Goal: Information Seeking & Learning: Learn about a topic

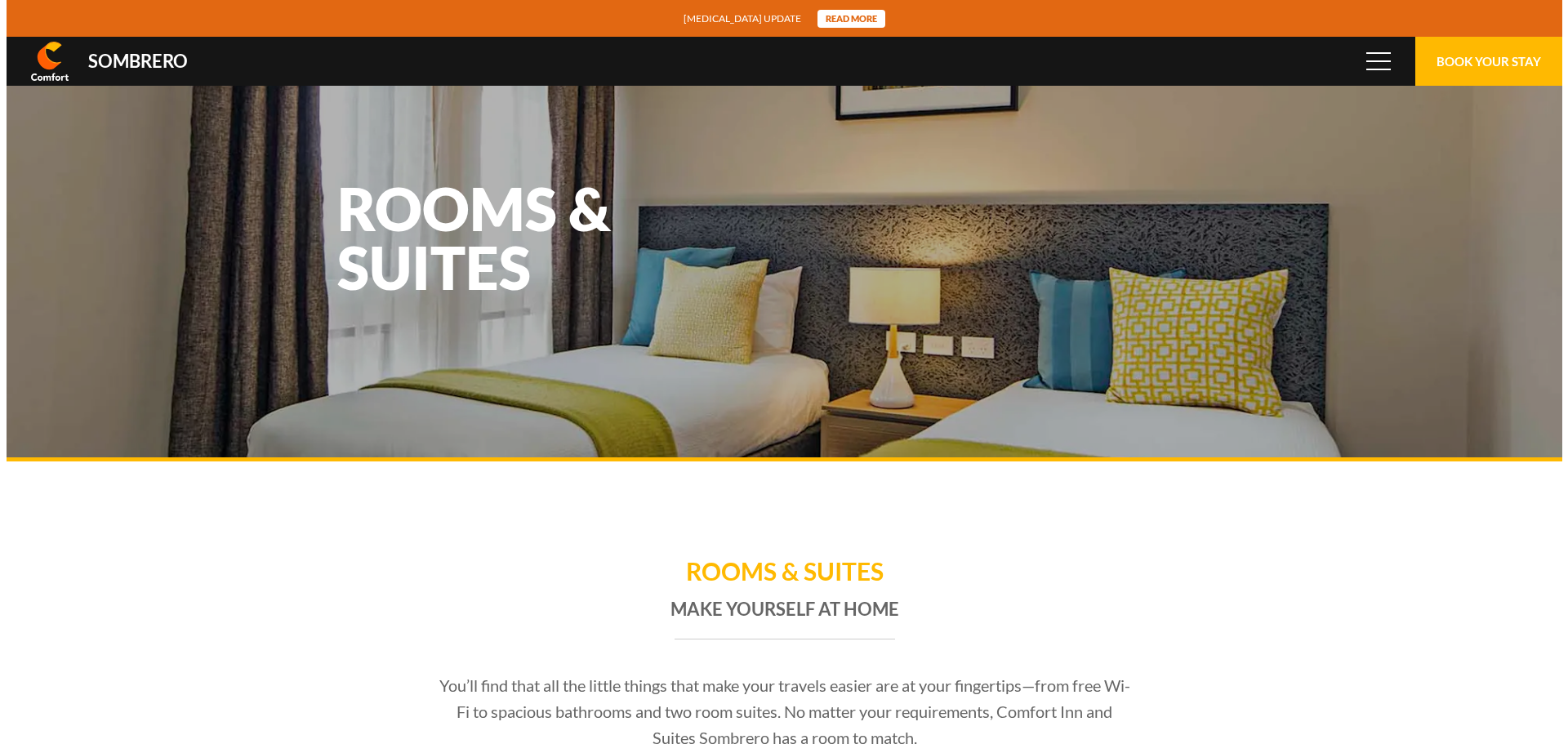
scroll to position [108977, 0]
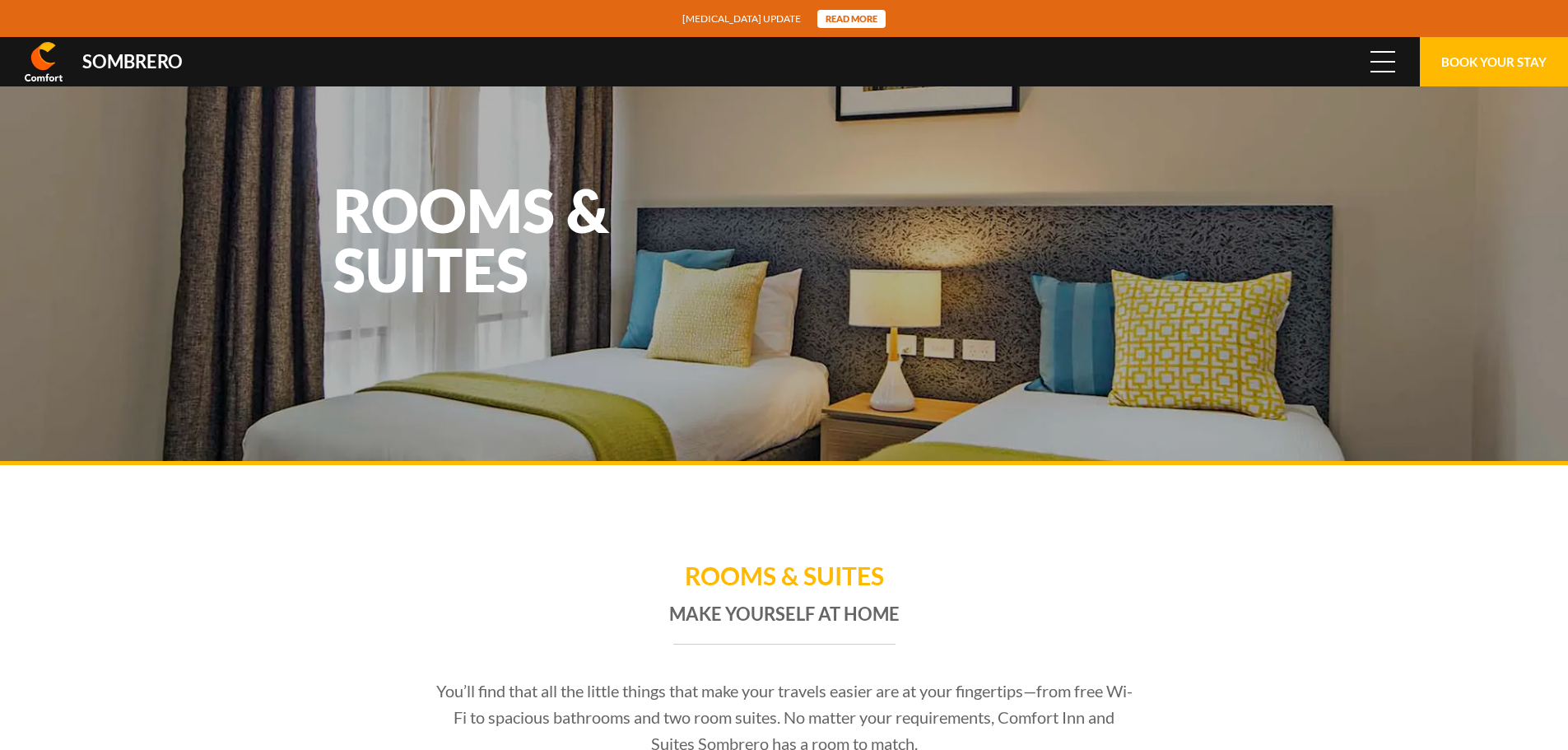
click at [1379, 52] on span at bounding box center [1383, 52] width 25 height 2
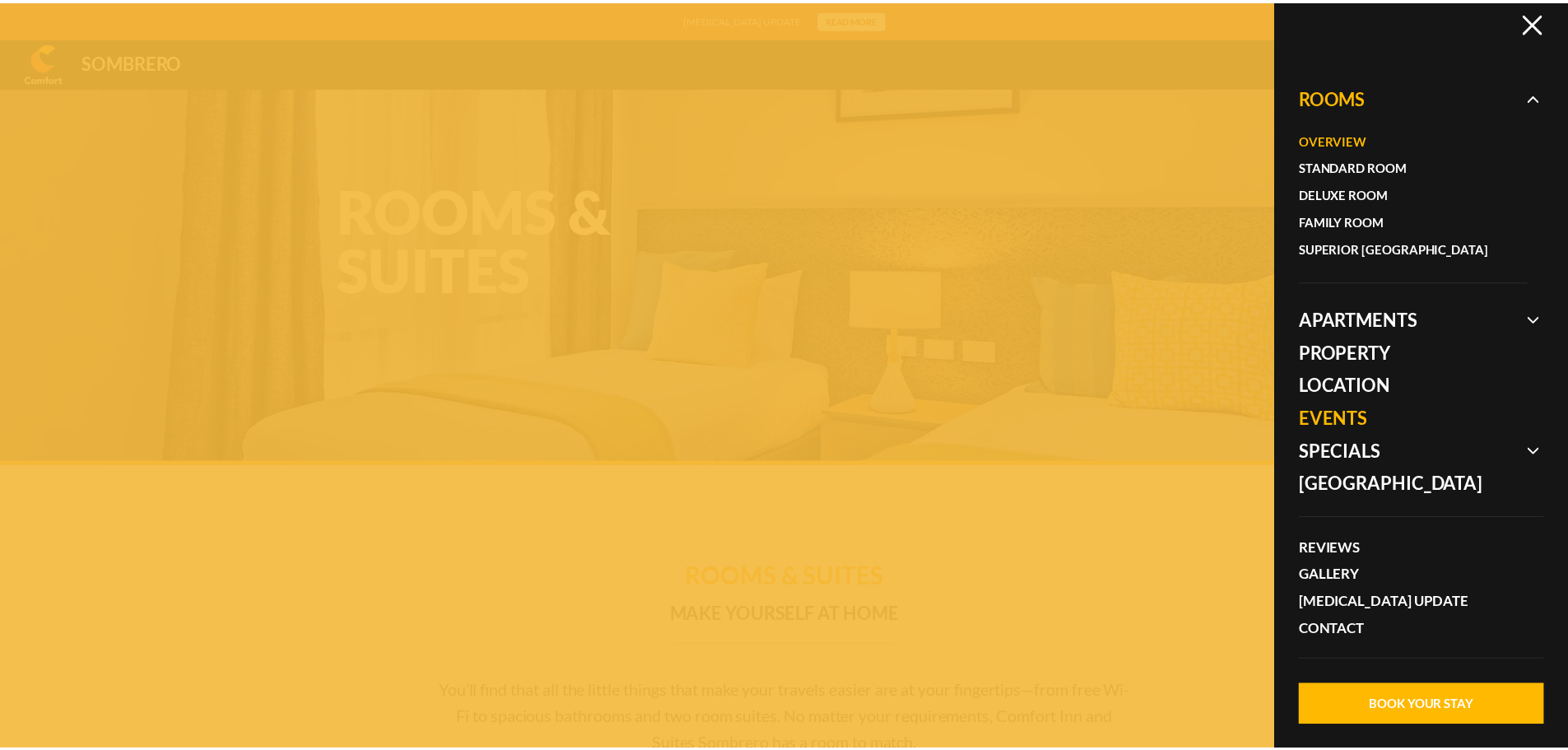
scroll to position [6, 0]
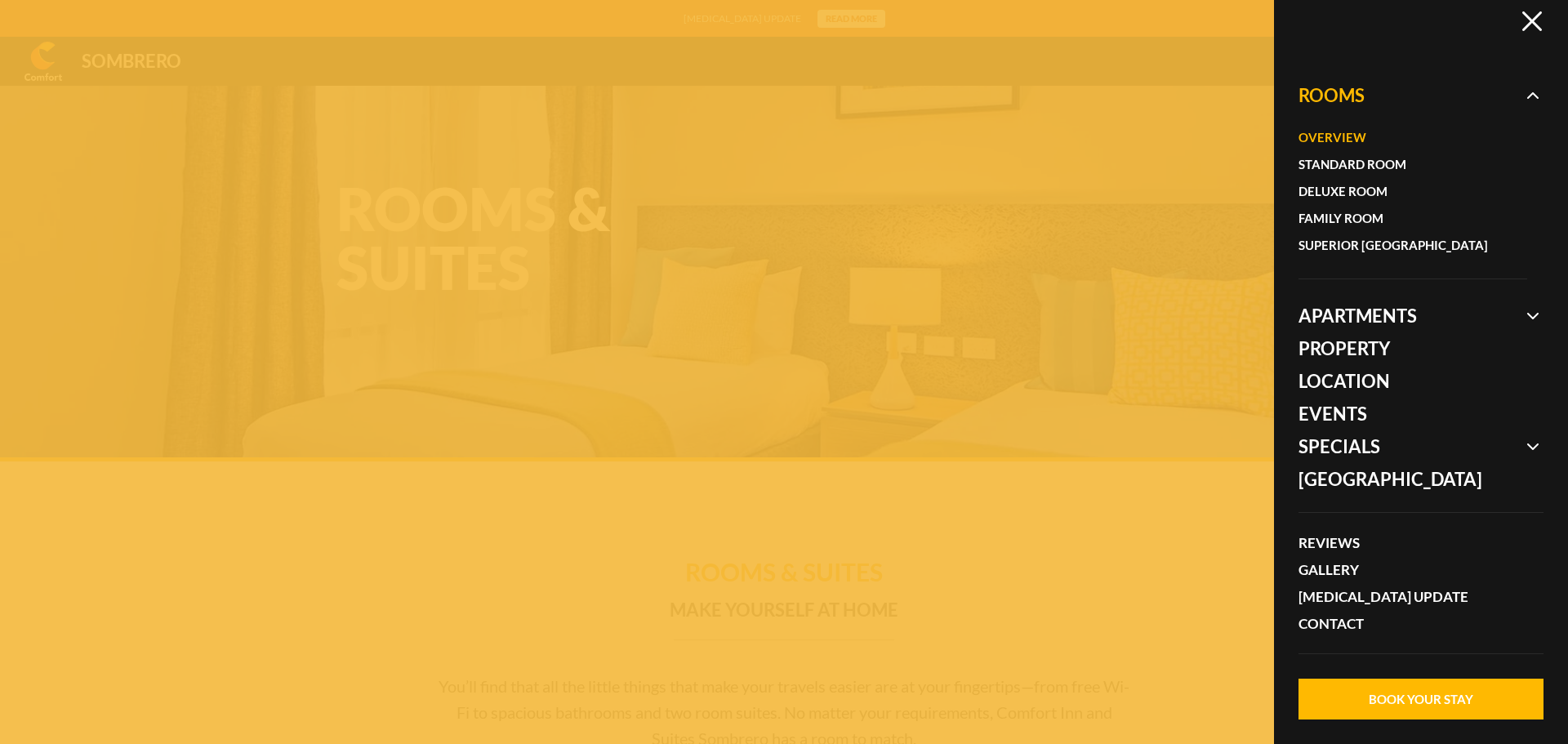
click at [1195, 543] on div at bounding box center [784, 372] width 1568 height 744
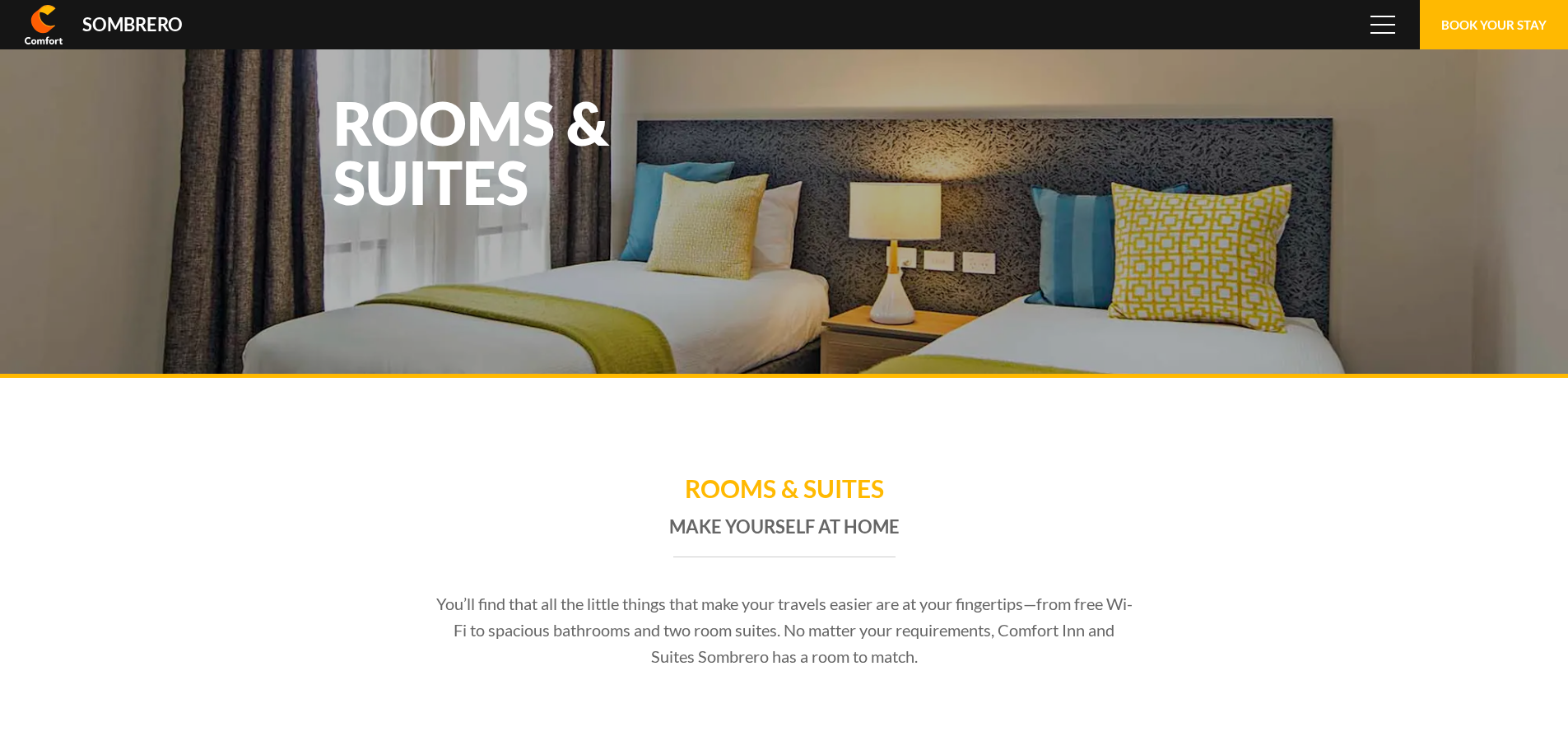
scroll to position [0, 0]
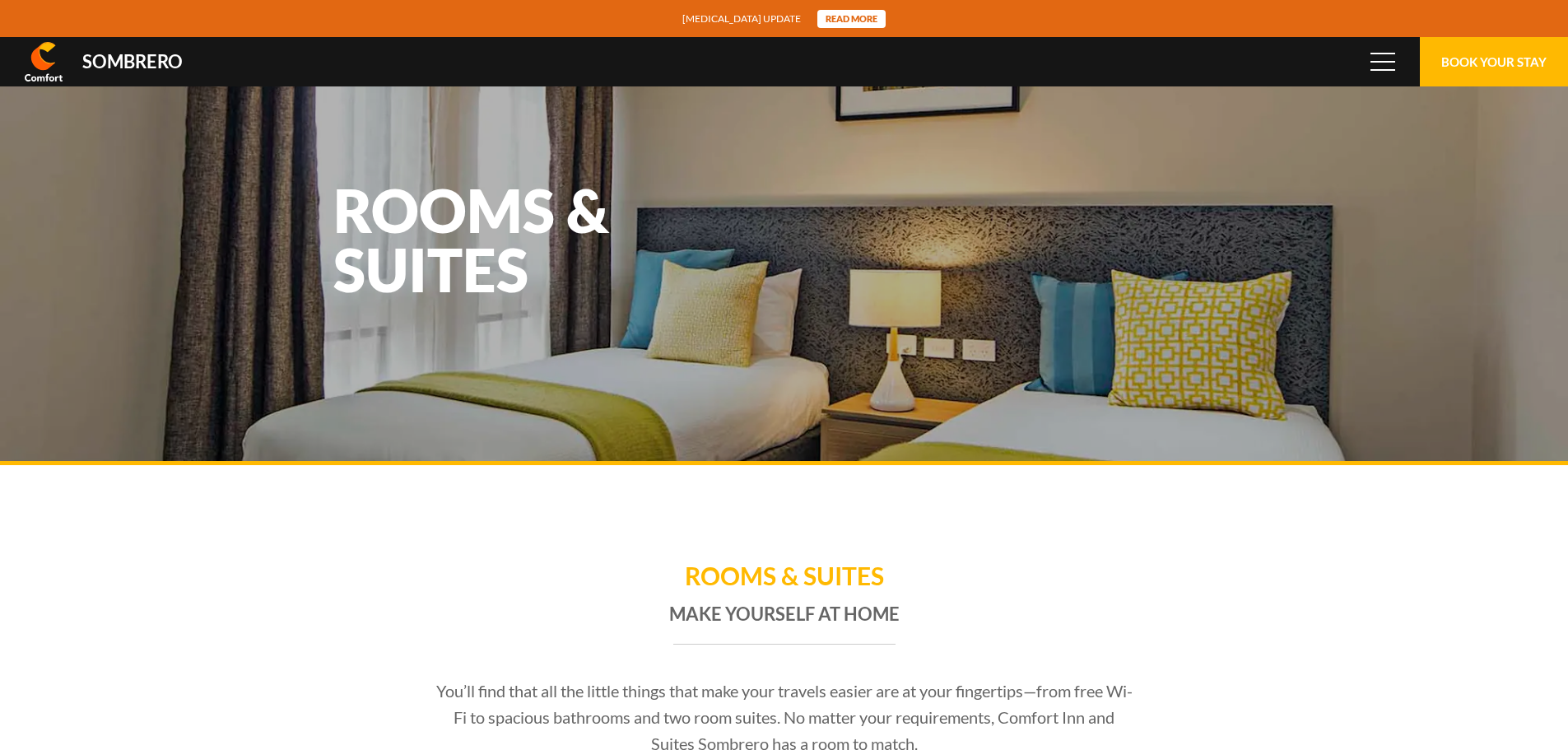
click at [487, 580] on h1 "Rooms & Suites" at bounding box center [784, 579] width 773 height 41
click at [529, 518] on section "Rooms & Suites Make yourself at home You’ll find that all the little things tha…" at bounding box center [784, 658] width 823 height 386
click at [1107, 554] on section "Rooms & Suites Make yourself at home You’ll find that all the little things tha…" at bounding box center [784, 658] width 823 height 386
click at [1033, 506] on section "Rooms & Suites Make yourself at home You’ll find that all the little things tha…" at bounding box center [784, 658] width 823 height 386
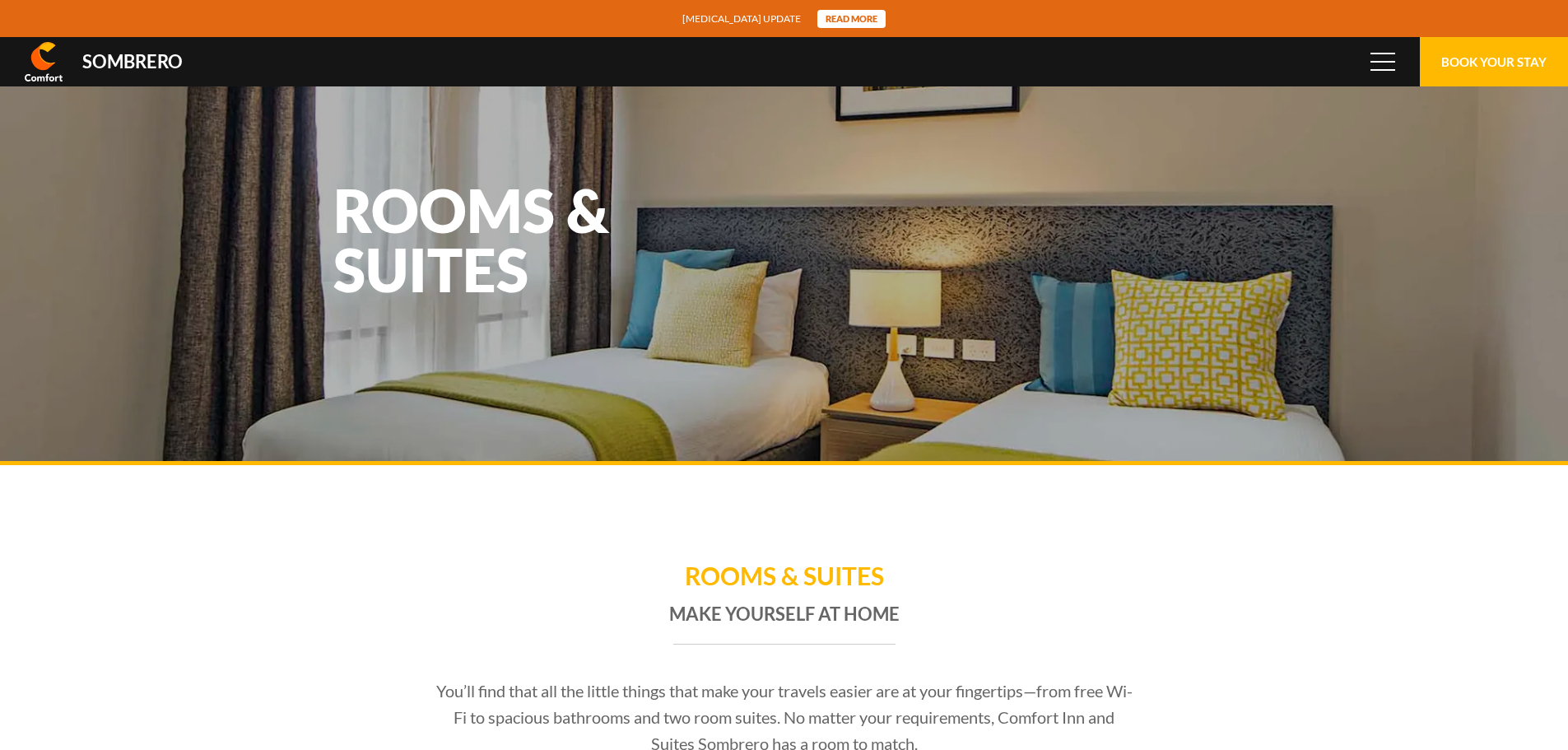
click at [898, 502] on section "Rooms & Suites Make yourself at home You’ll find that all the little things tha…" at bounding box center [784, 658] width 823 height 386
click at [845, 407] on div "Rooms & Suites" at bounding box center [784, 250] width 1568 height 428
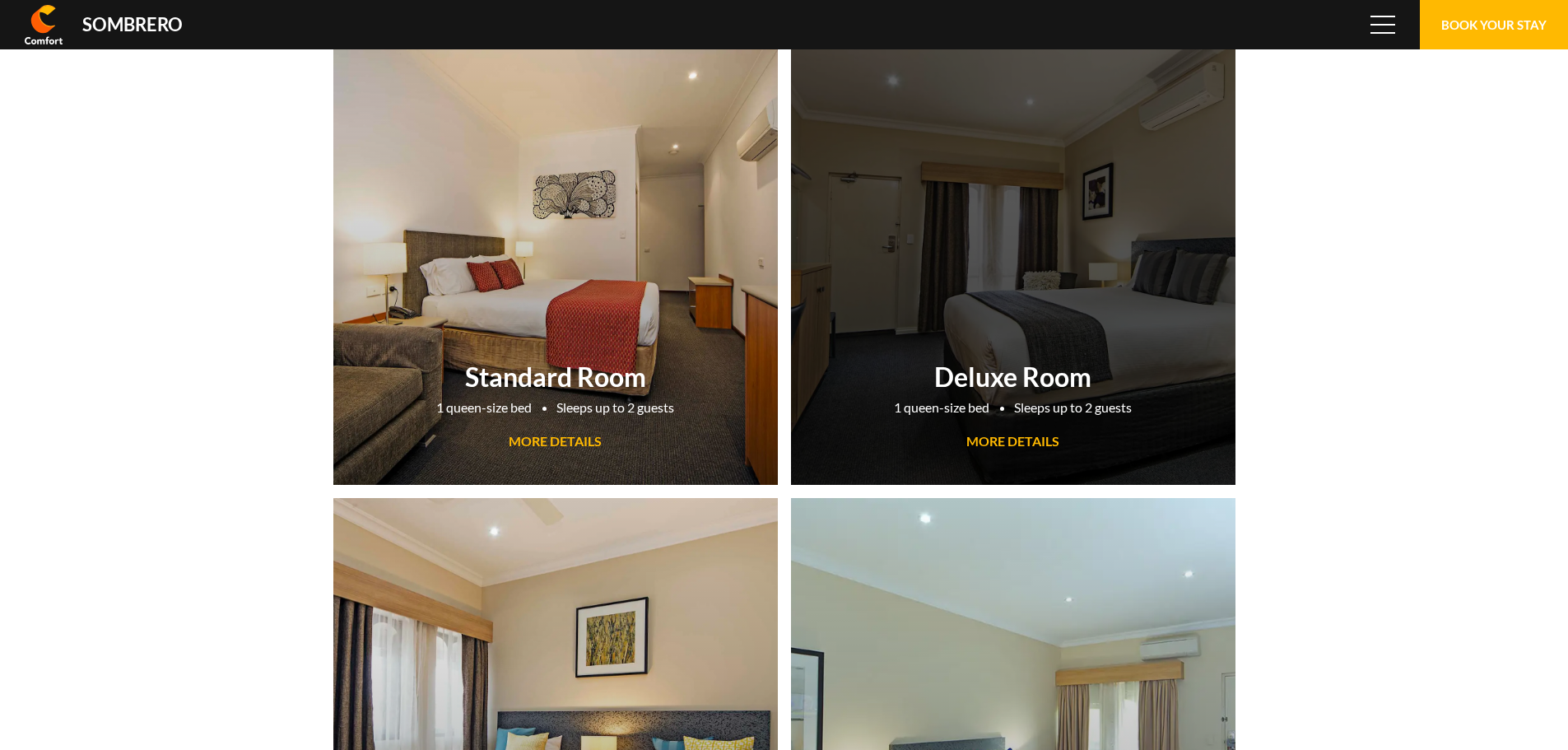
click at [994, 434] on span "MORE DETAILS" at bounding box center [1013, 440] width 93 height 15
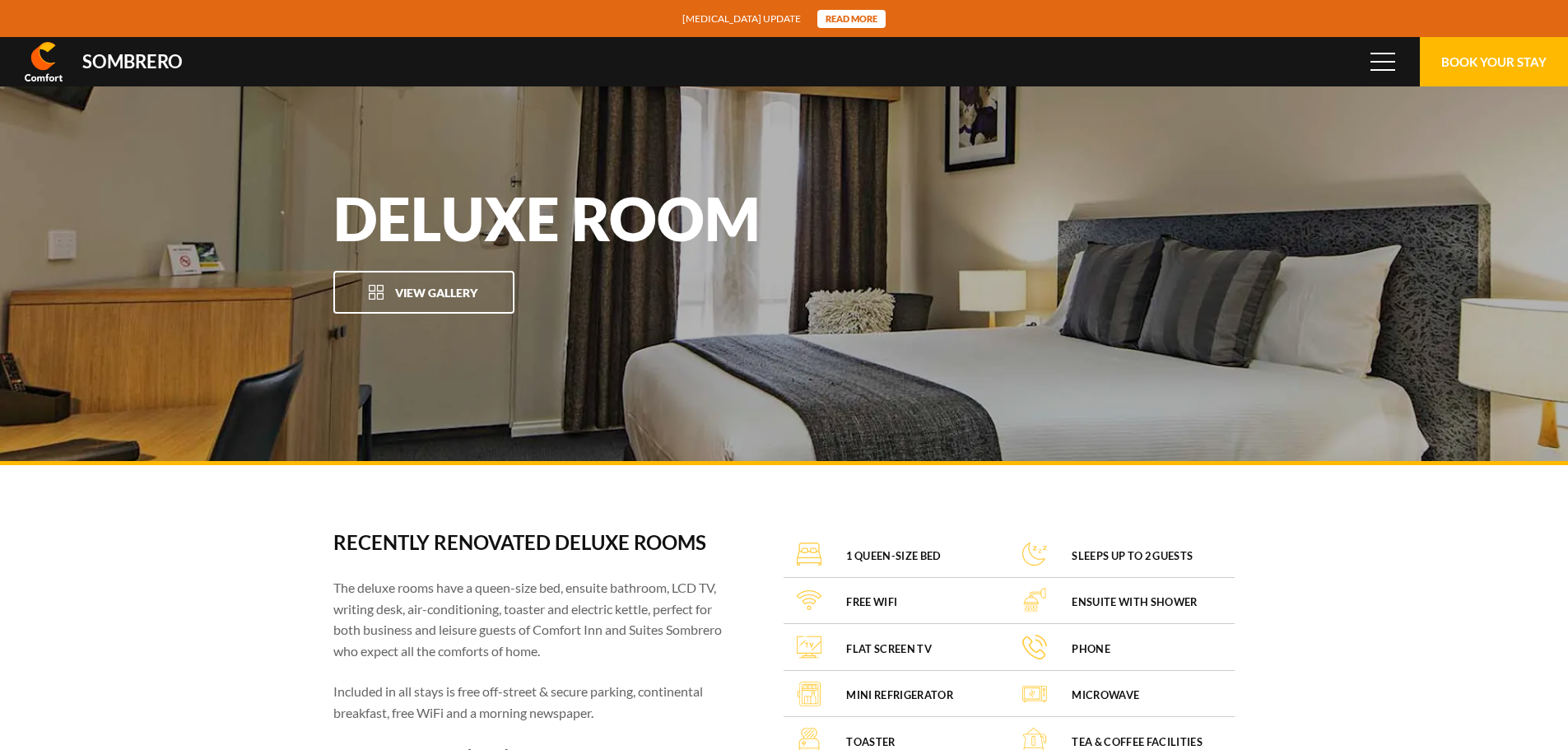
scroll to position [109856, 0]
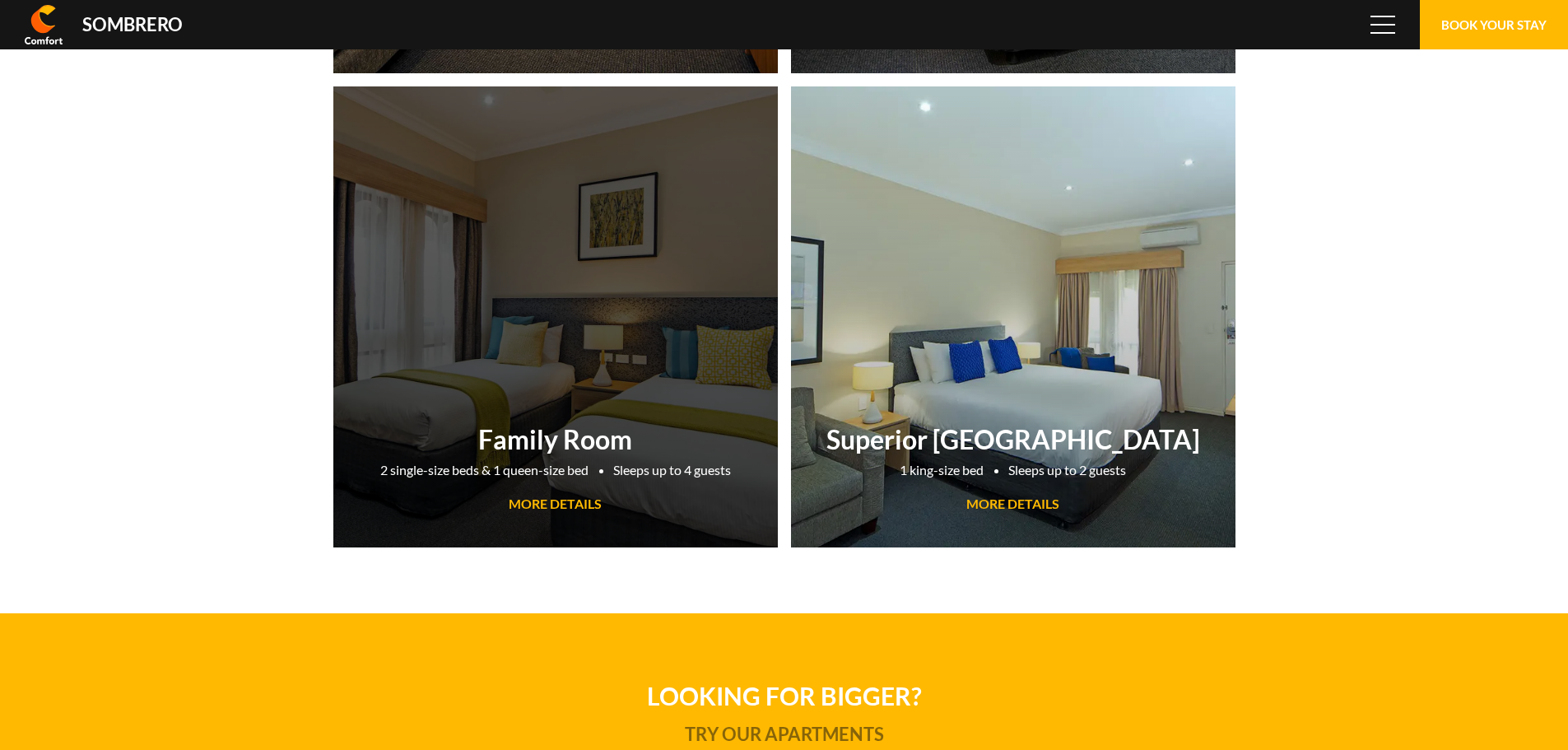
scroll to position [109856, 0]
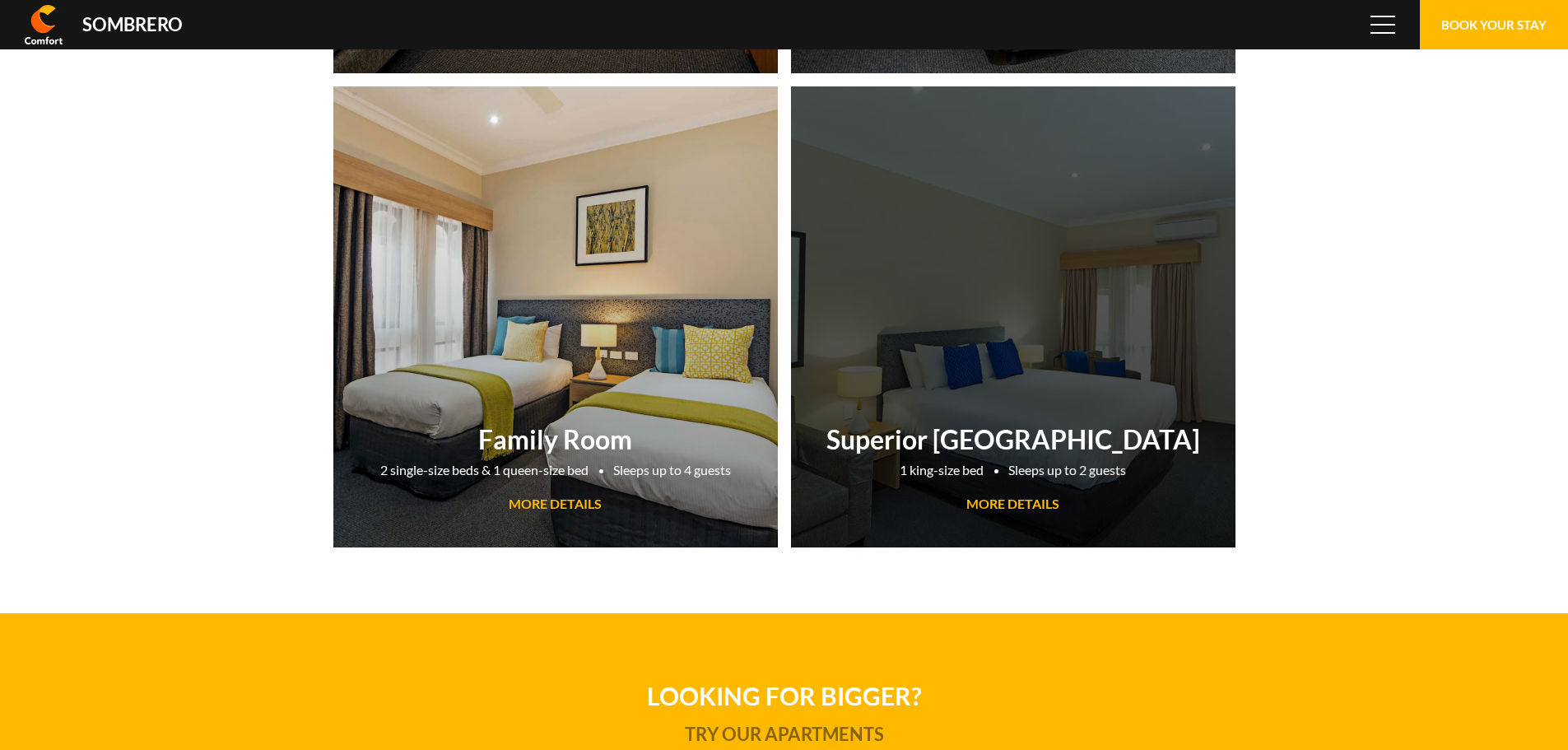
click at [1047, 441] on h2 "Superior [GEOGRAPHIC_DATA]" at bounding box center [1013, 439] width 428 height 32
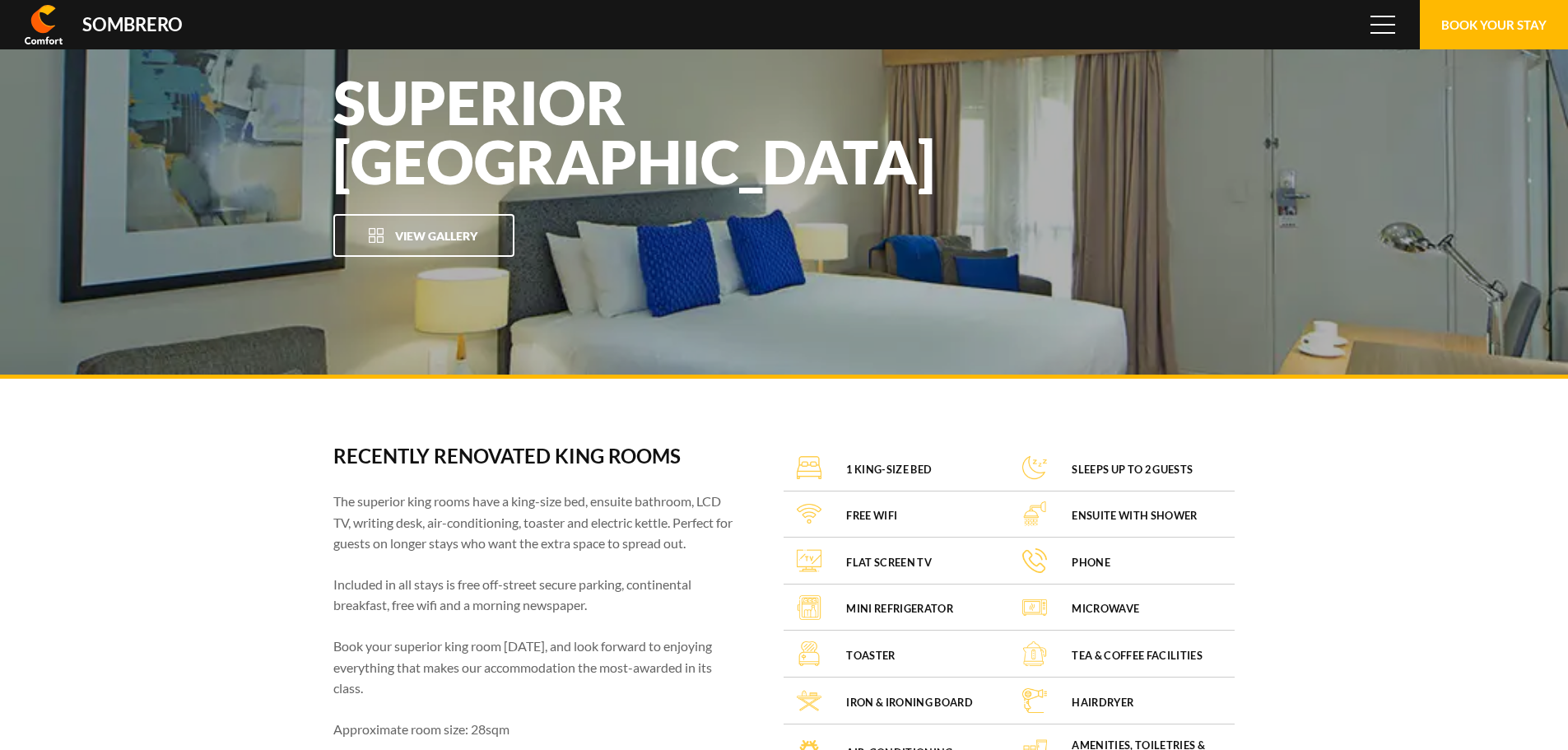
scroll to position [247, 0]
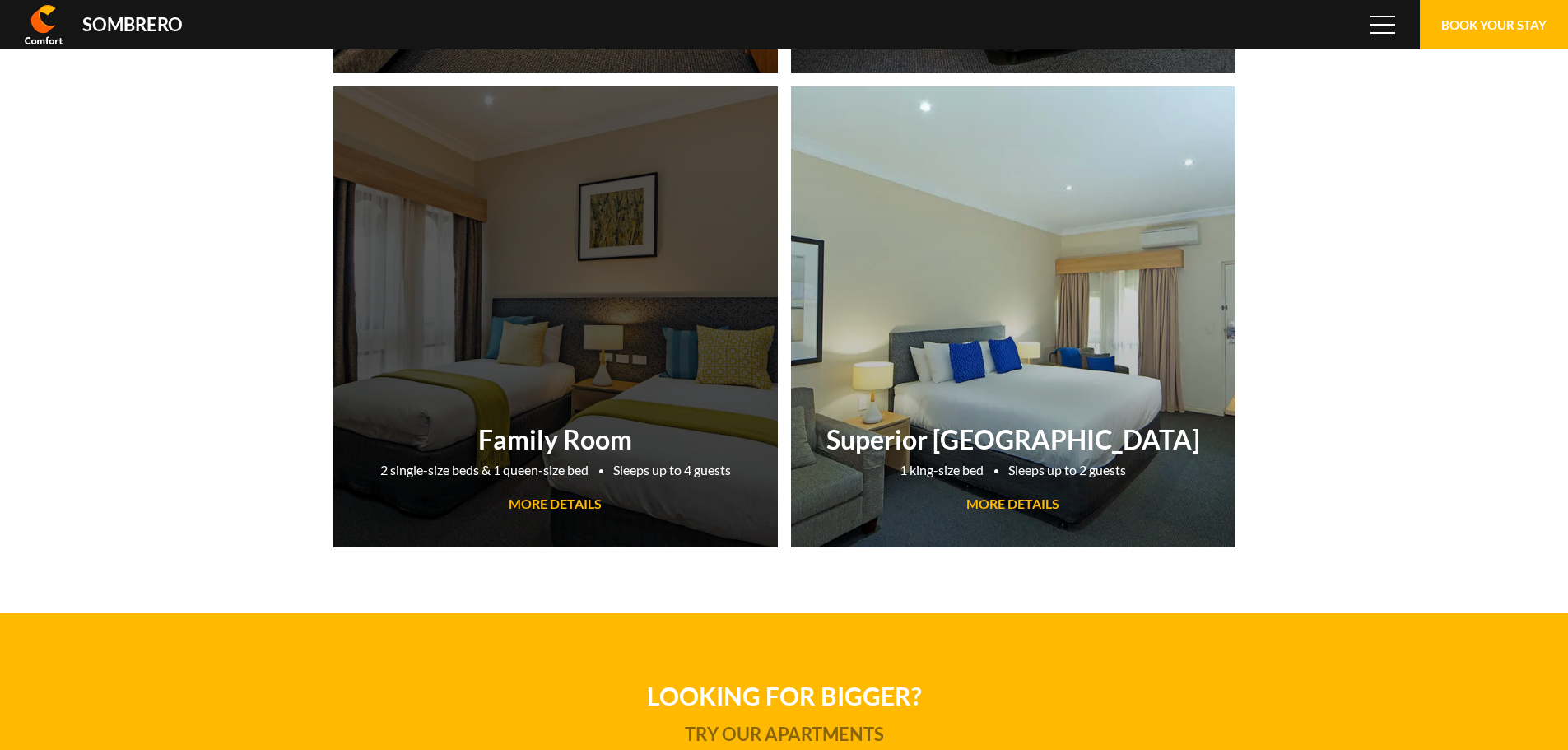
click at [590, 498] on span "MORE DETAILS" at bounding box center [555, 502] width 93 height 15
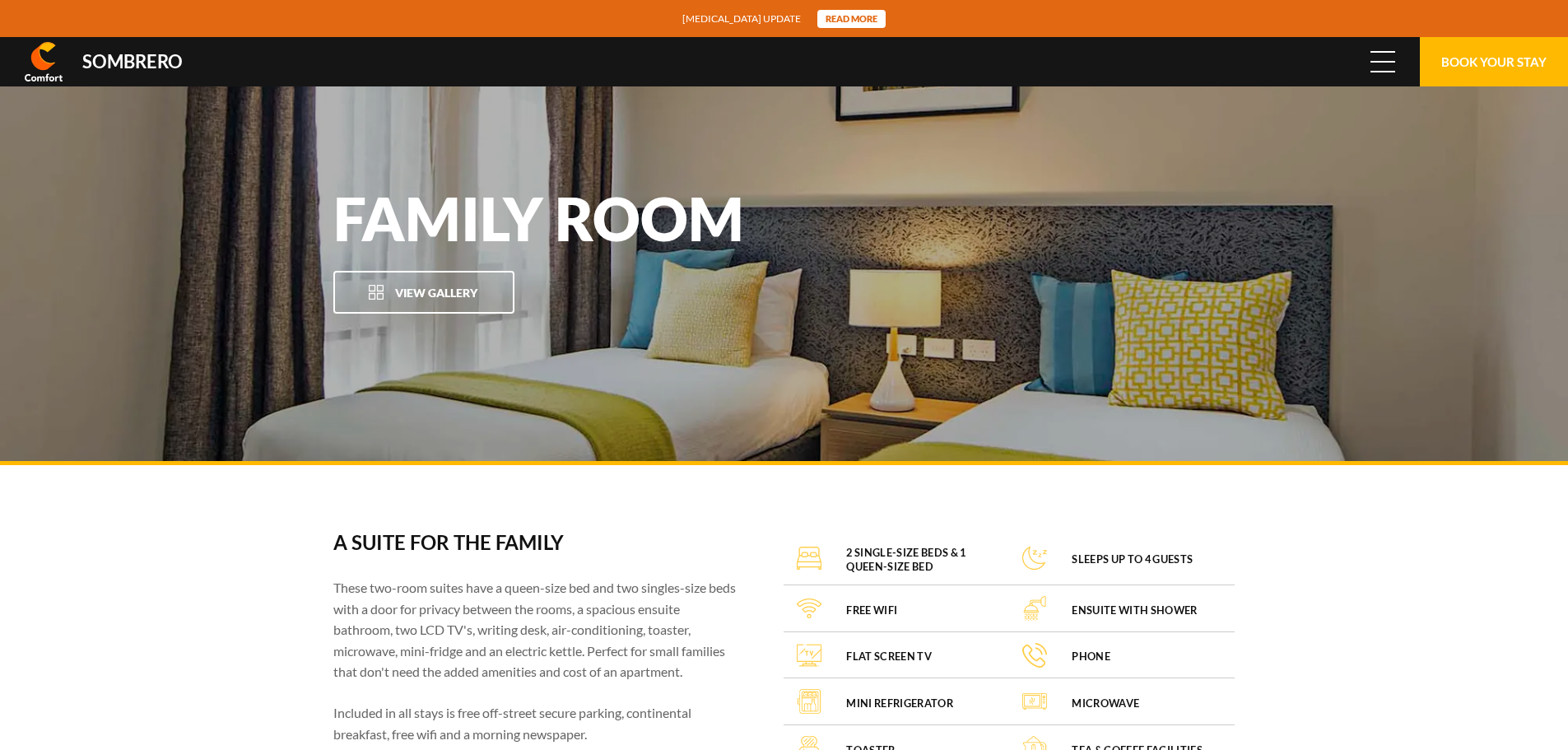
click at [1379, 55] on span "Menu" at bounding box center [1383, 62] width 25 height 18
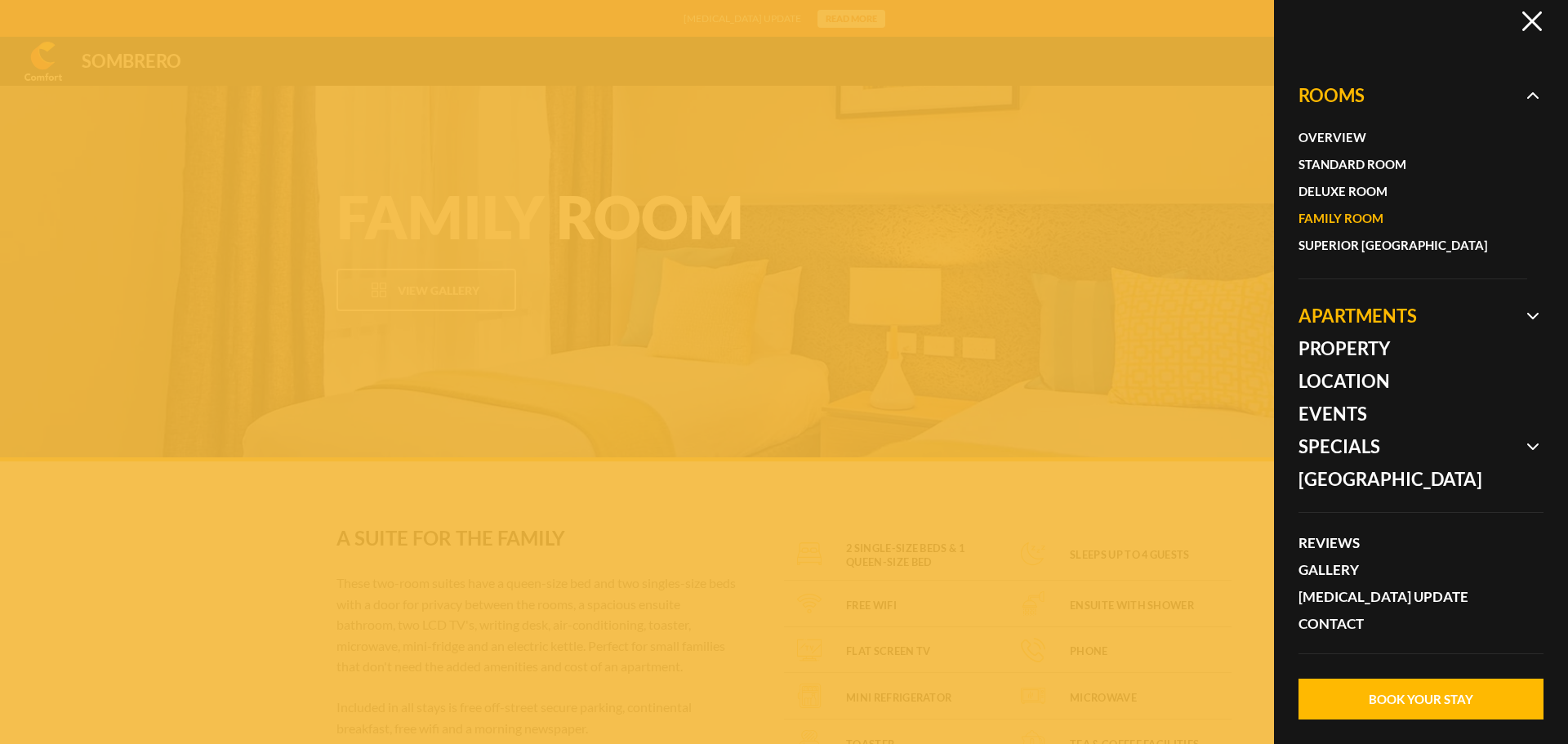
click at [1412, 306] on span at bounding box center [1421, 316] width 245 height 33
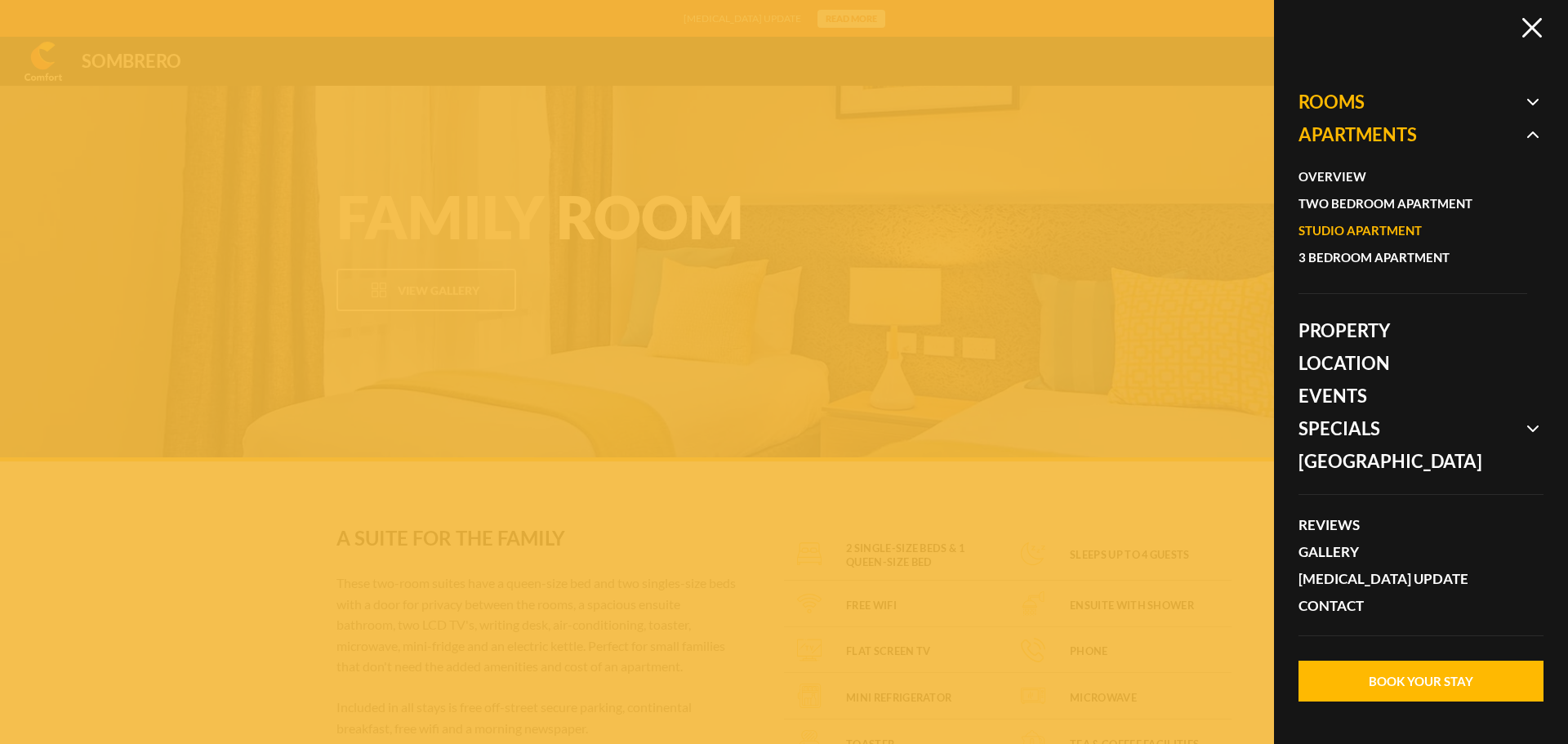
click at [1358, 225] on link "Studio Apartment" at bounding box center [1404, 231] width 212 height 27
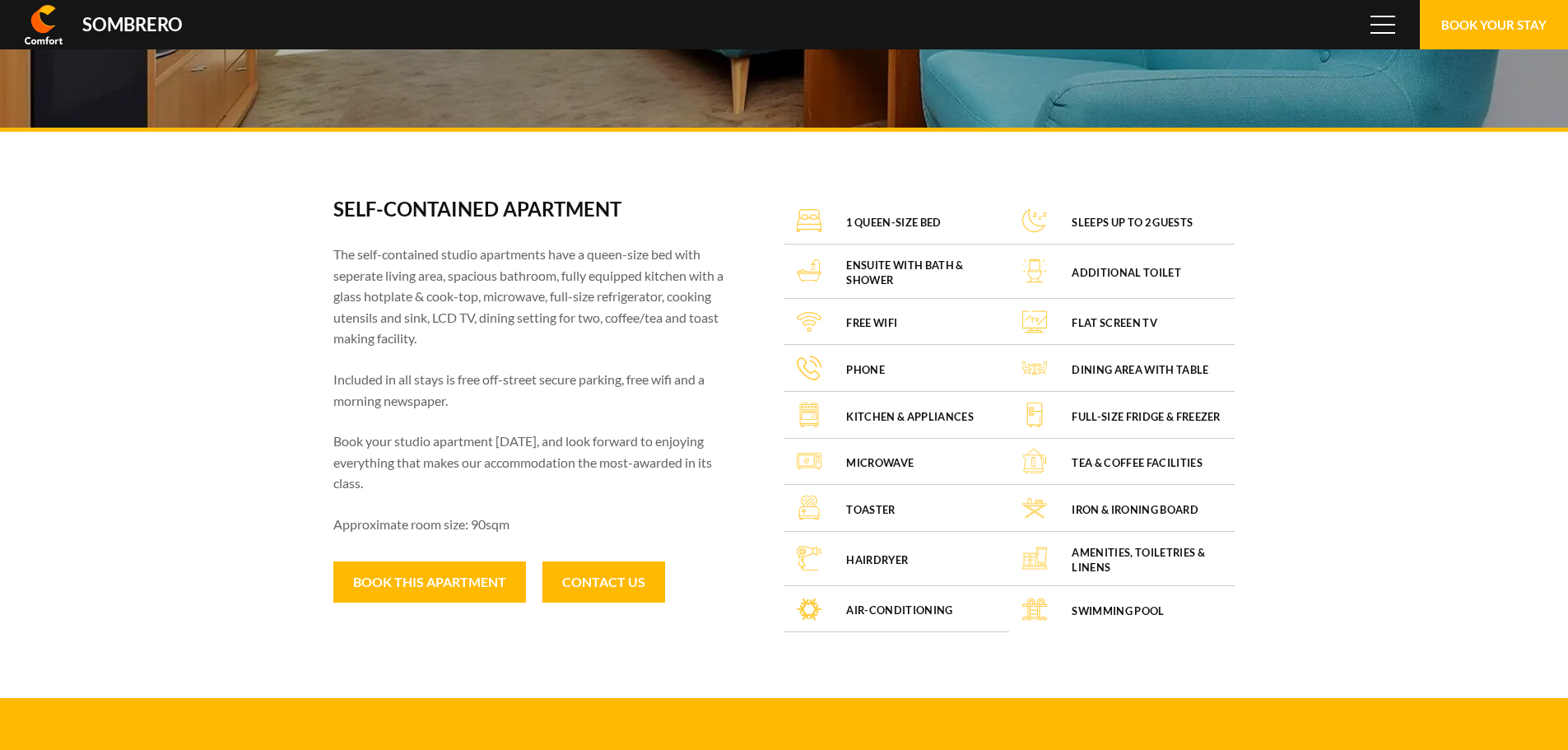
scroll to position [41, 0]
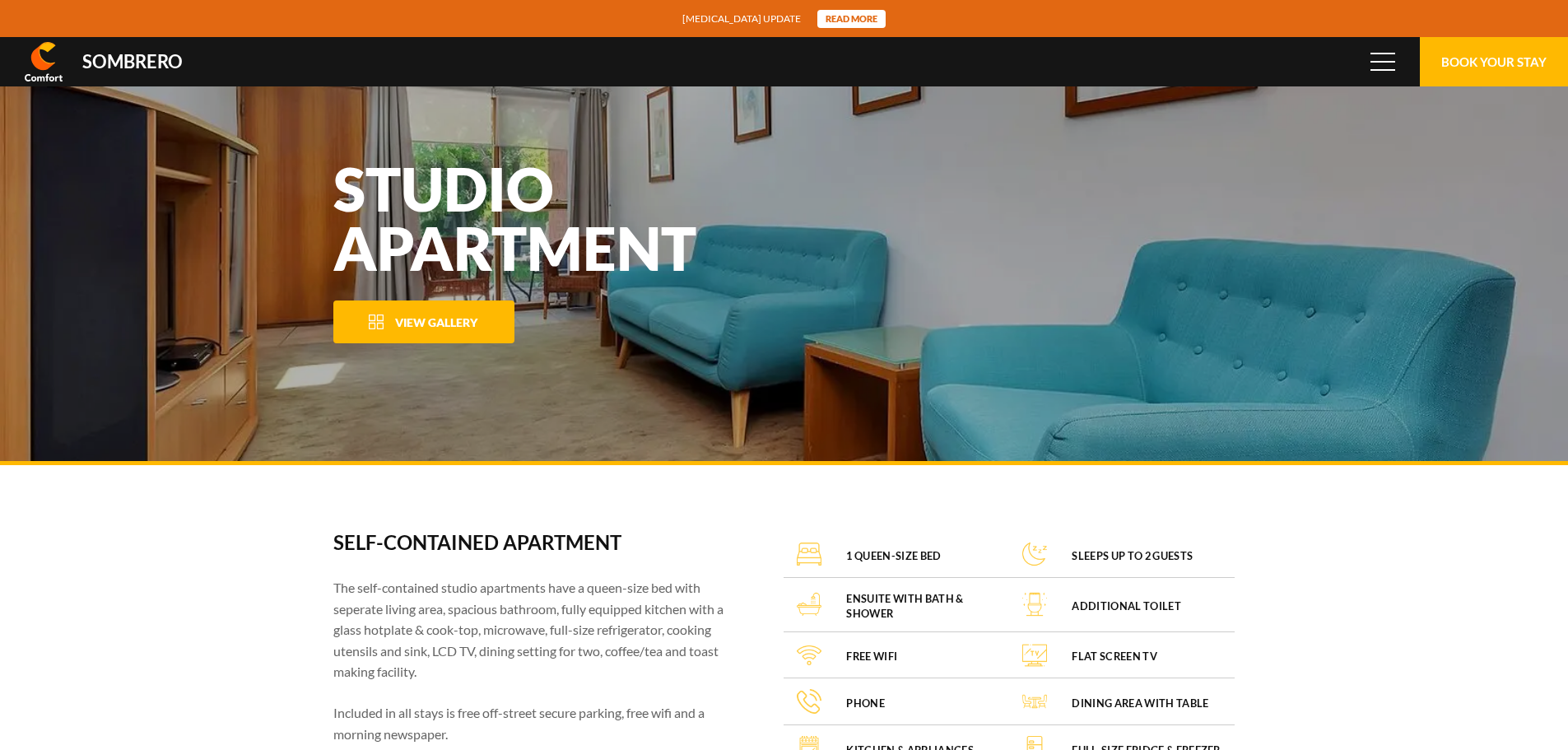
click at [459, 318] on span "View Gallery" at bounding box center [436, 323] width 82 height 14
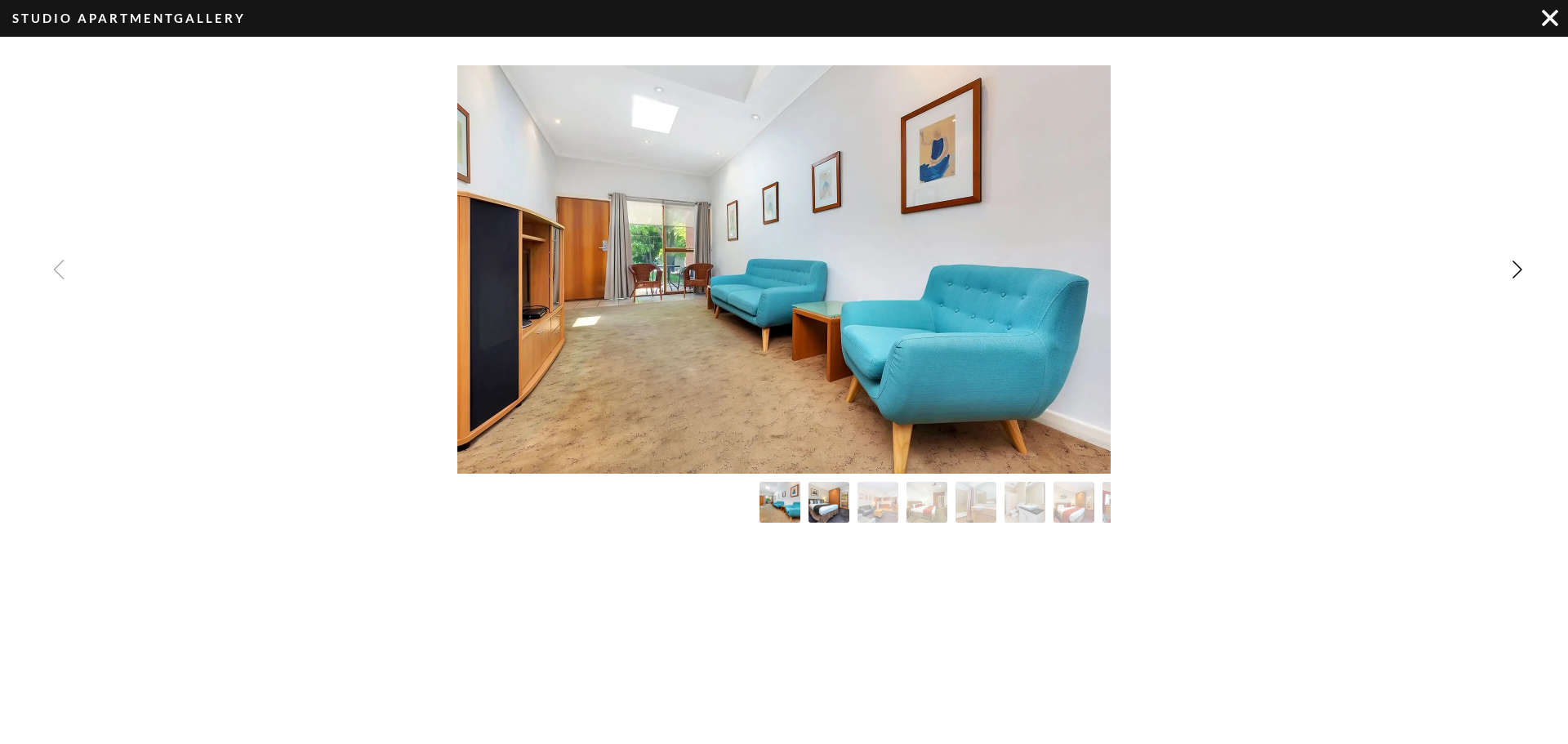
click at [827, 497] on img "Image Gallery" at bounding box center [829, 502] width 45 height 45
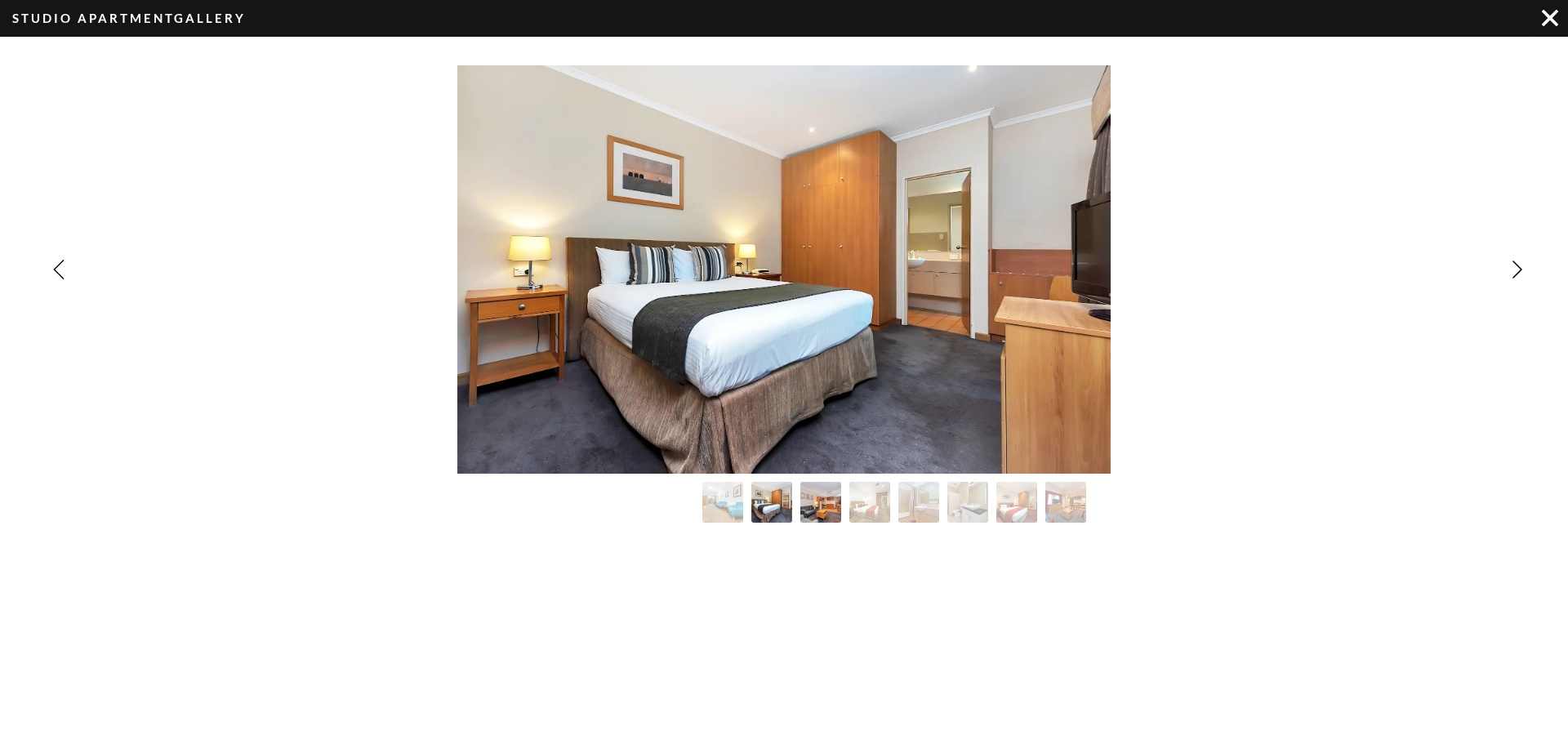
click at [827, 497] on img "Image Gallery" at bounding box center [820, 502] width 45 height 45
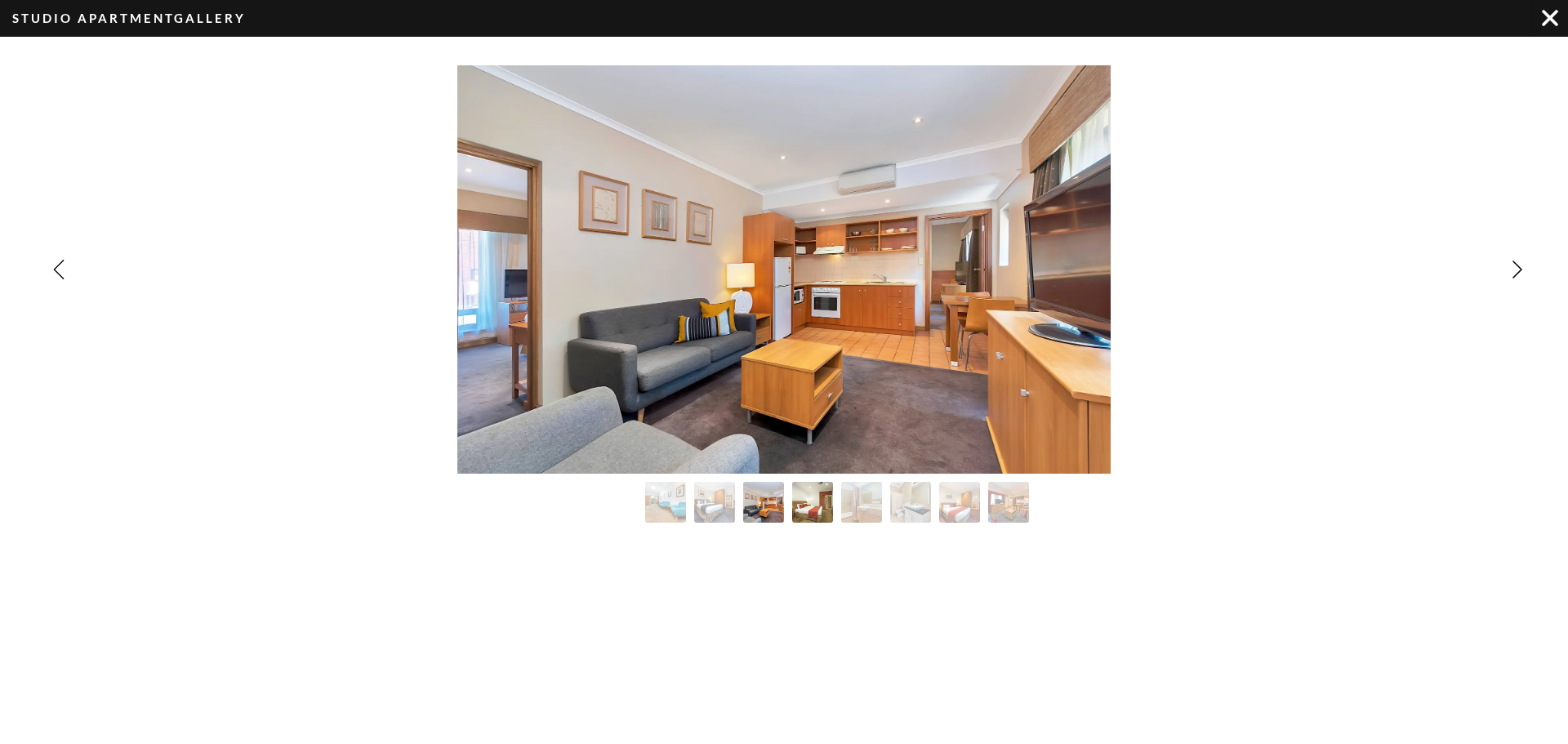
click at [826, 497] on img "Image Gallery" at bounding box center [812, 502] width 45 height 45
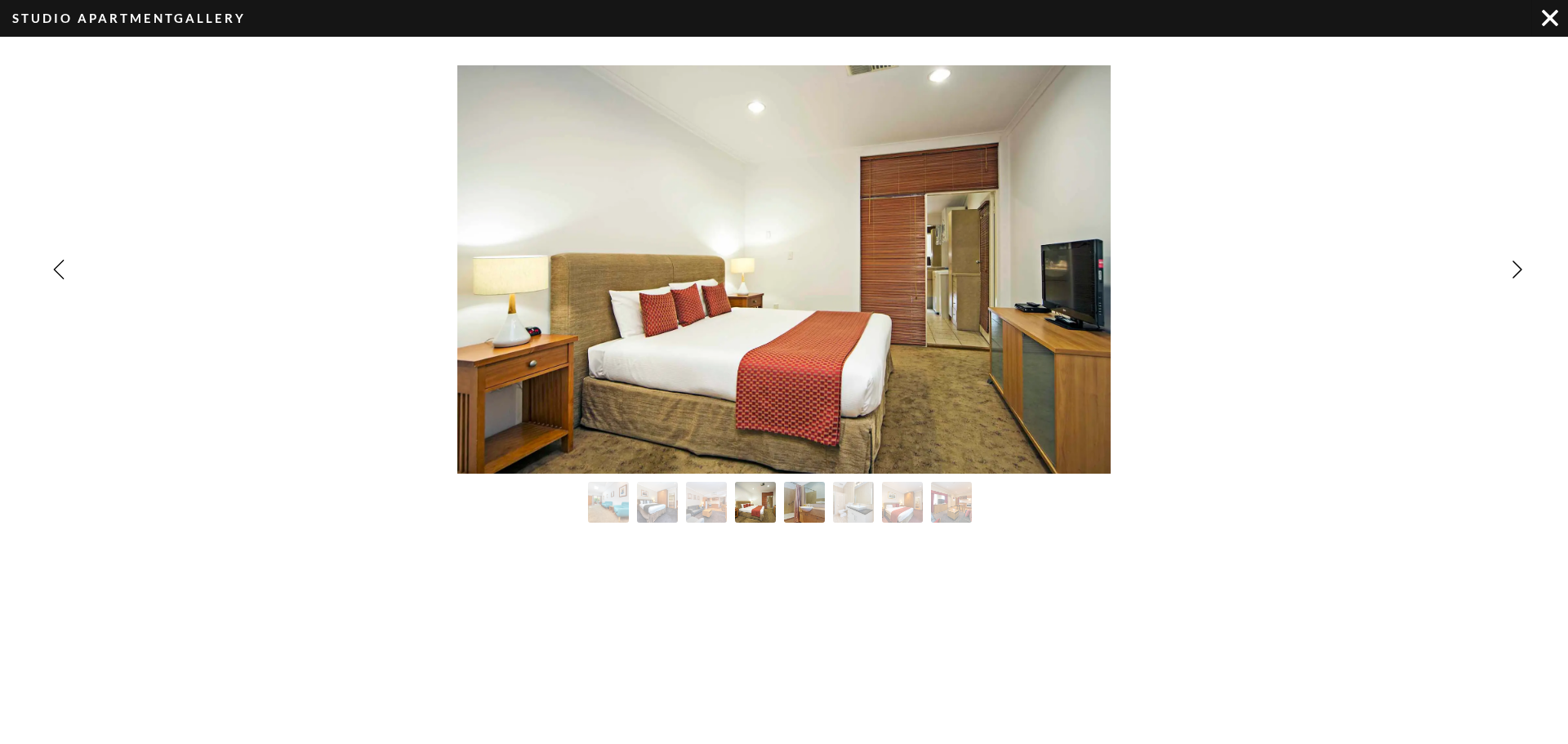
click at [806, 495] on img "Image Gallery" at bounding box center [804, 502] width 45 height 45
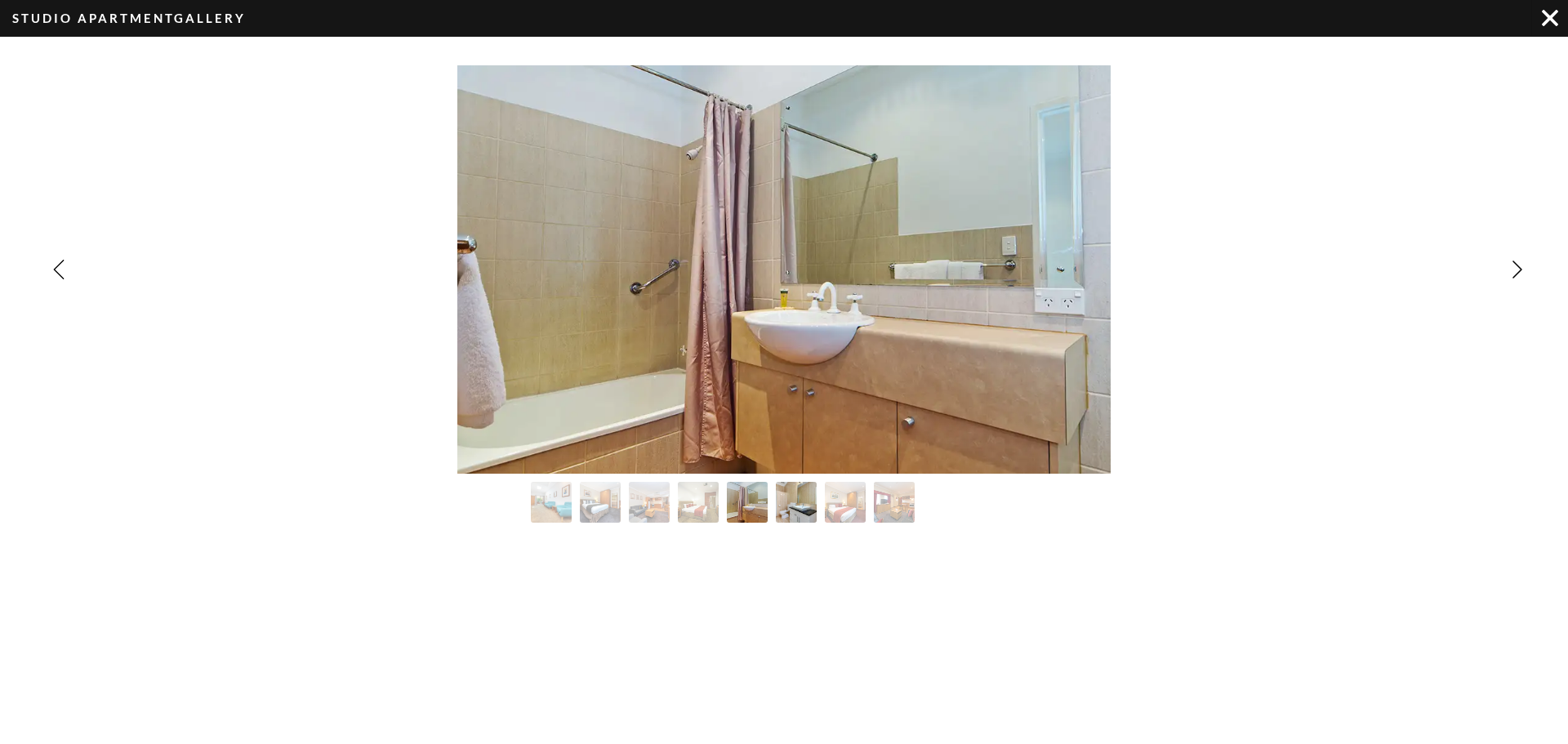
click at [801, 505] on img "Image Gallery" at bounding box center [796, 502] width 45 height 45
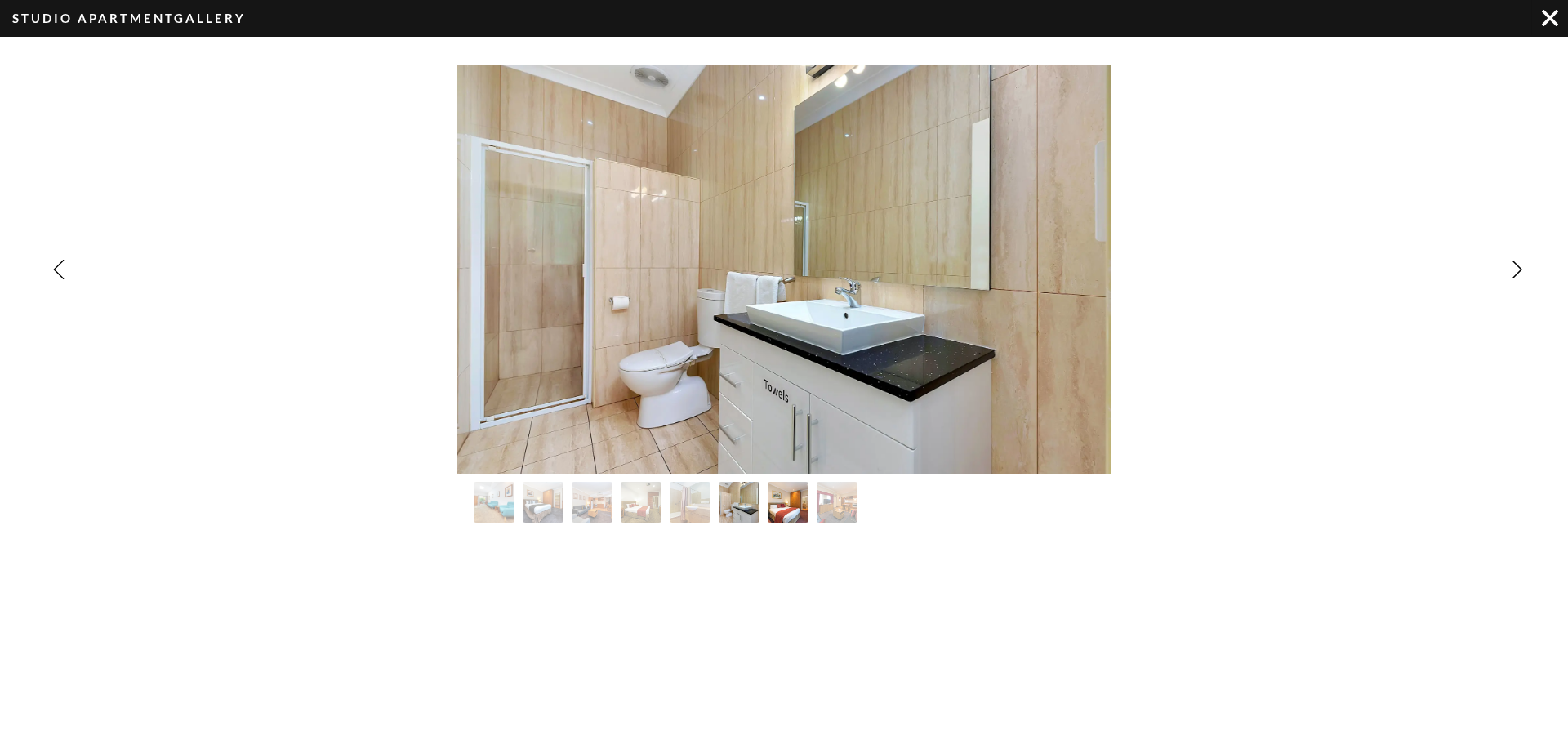
click at [783, 495] on img "Image Gallery" at bounding box center [788, 502] width 45 height 45
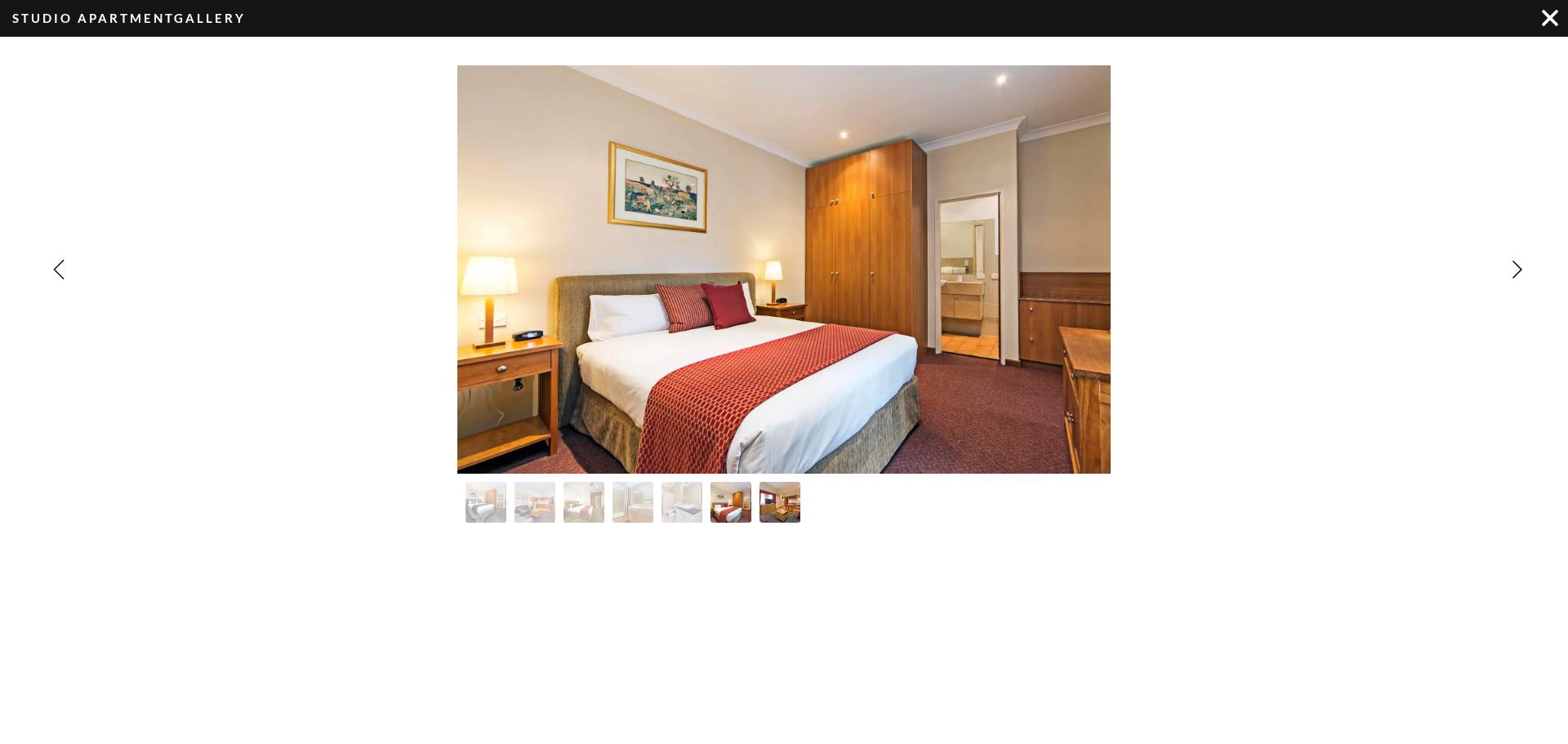
click at [792, 502] on img "Image Gallery" at bounding box center [780, 502] width 45 height 45
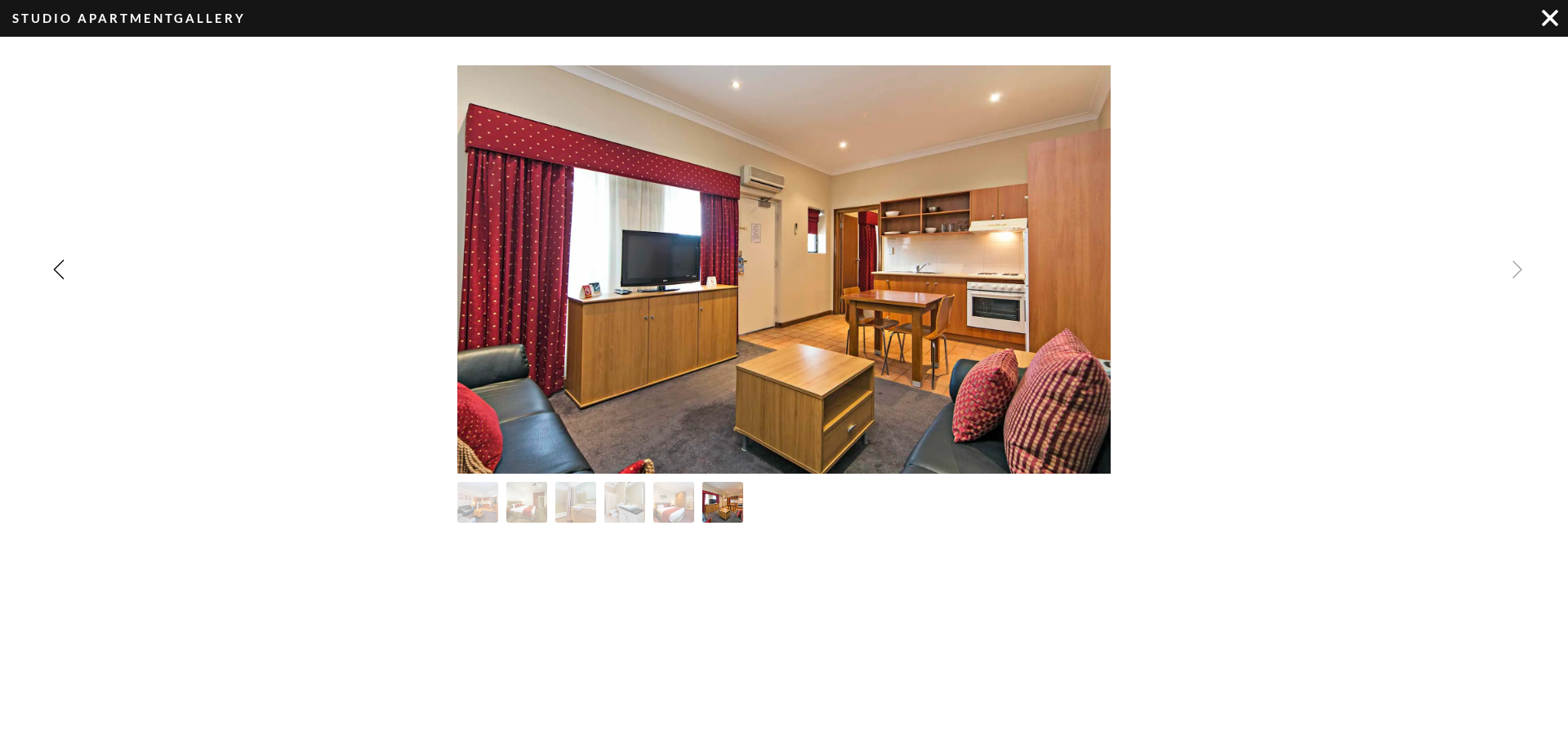
click at [1549, 12] on img "Image Gallery" at bounding box center [1549, 18] width 16 height 16
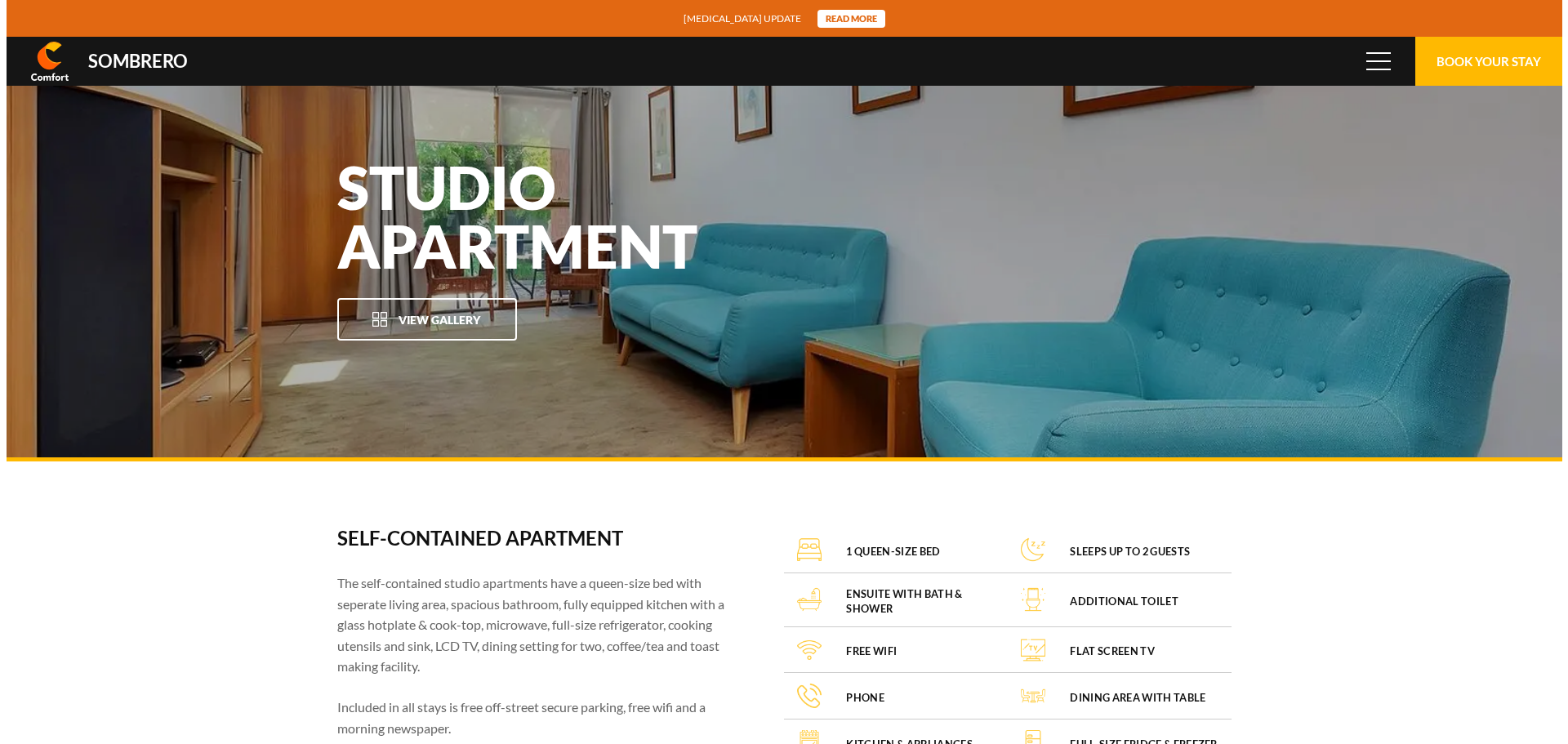
scroll to position [108977, 0]
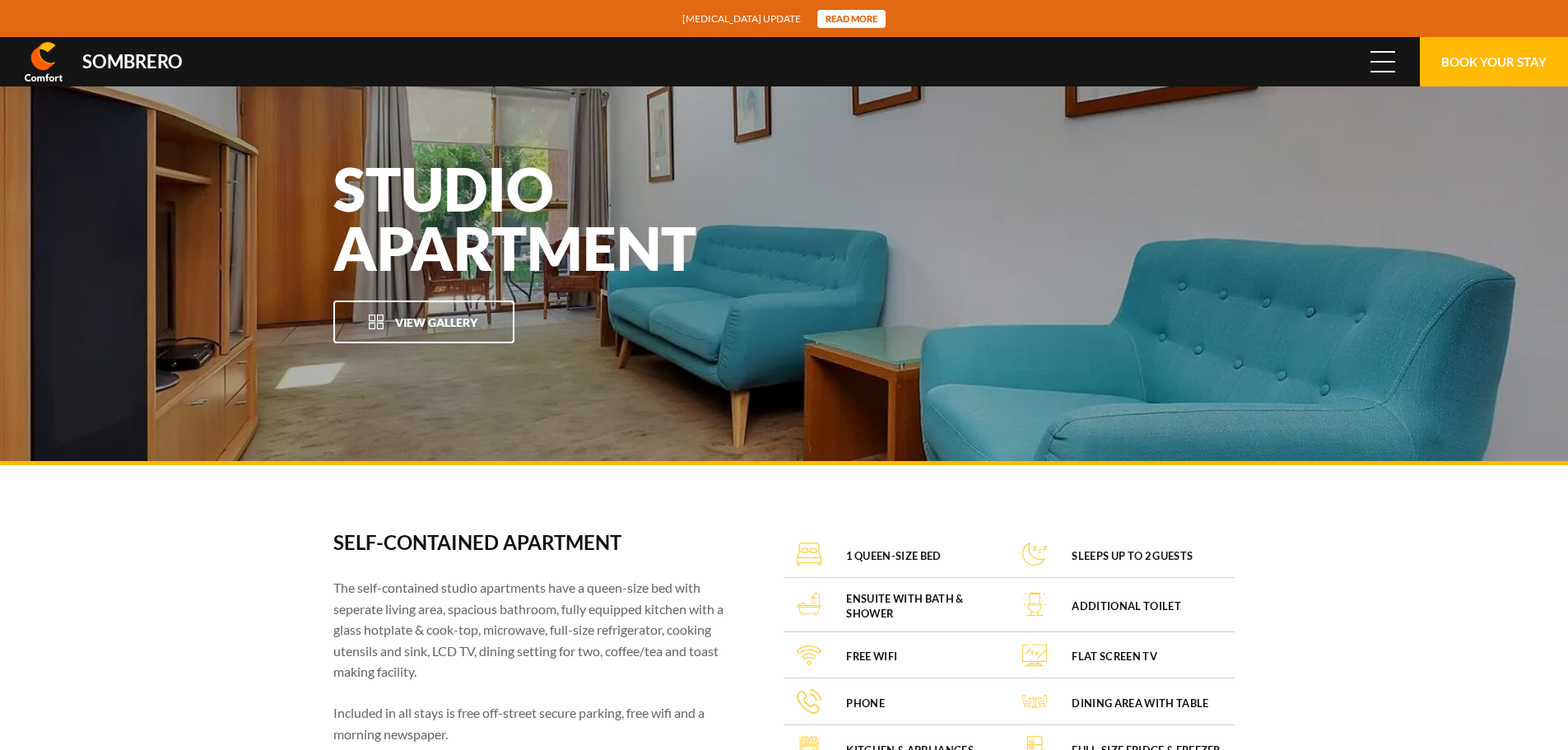
click at [1381, 56] on span "Menu" at bounding box center [1383, 62] width 25 height 18
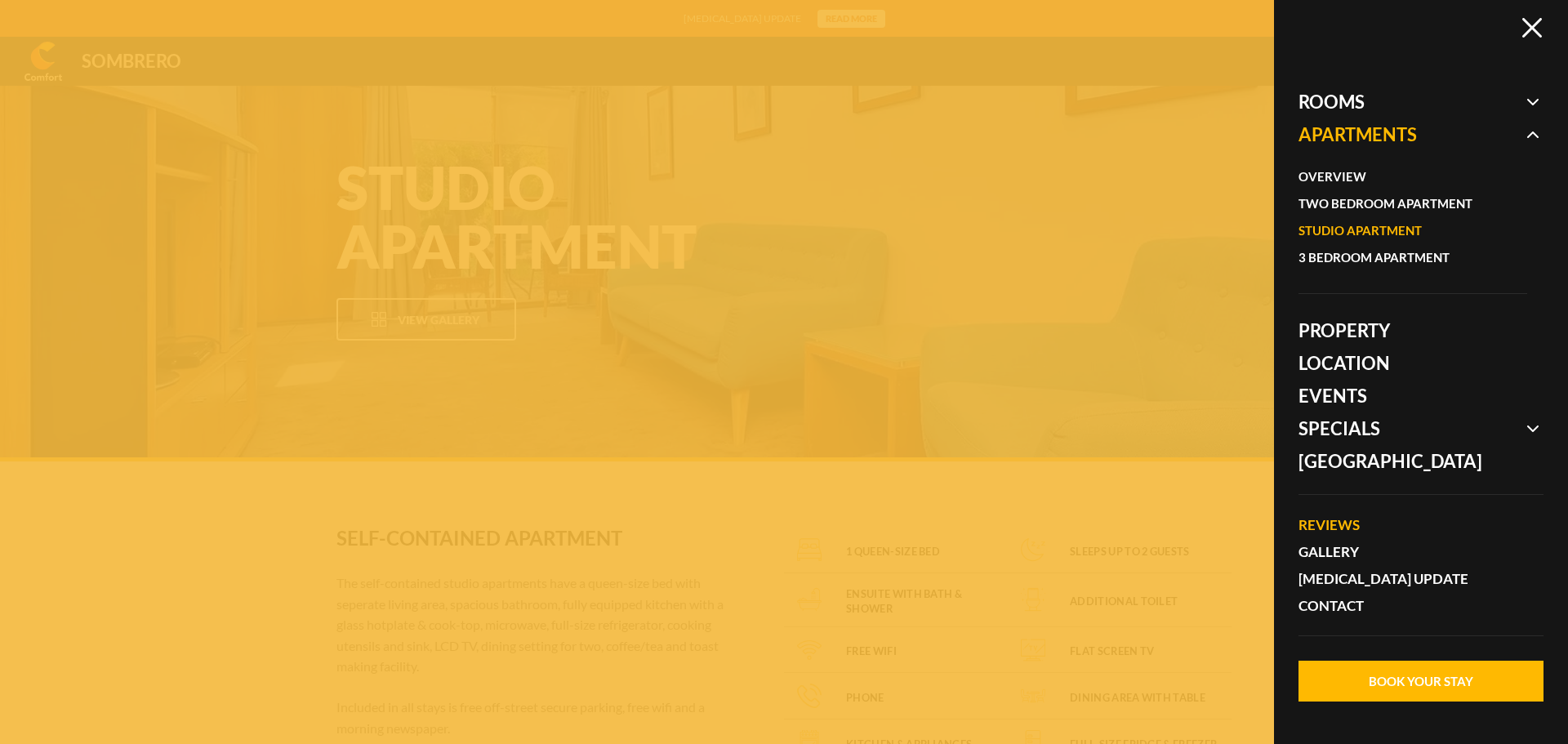
click at [1321, 517] on link "Reviews" at bounding box center [1413, 524] width 229 height 27
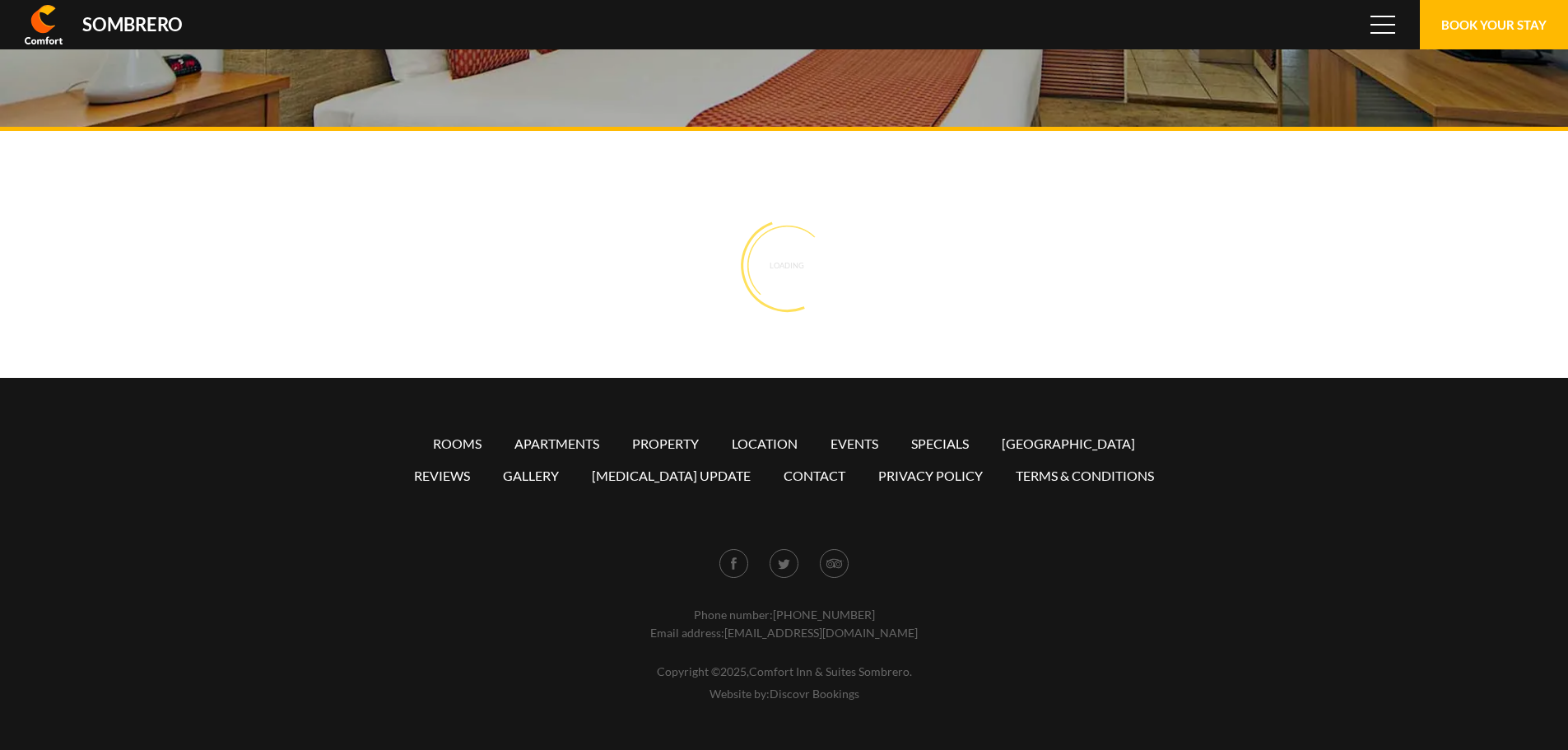
scroll to position [109856, 0]
click at [773, 436] on link "Location" at bounding box center [764, 442] width 66 height 15
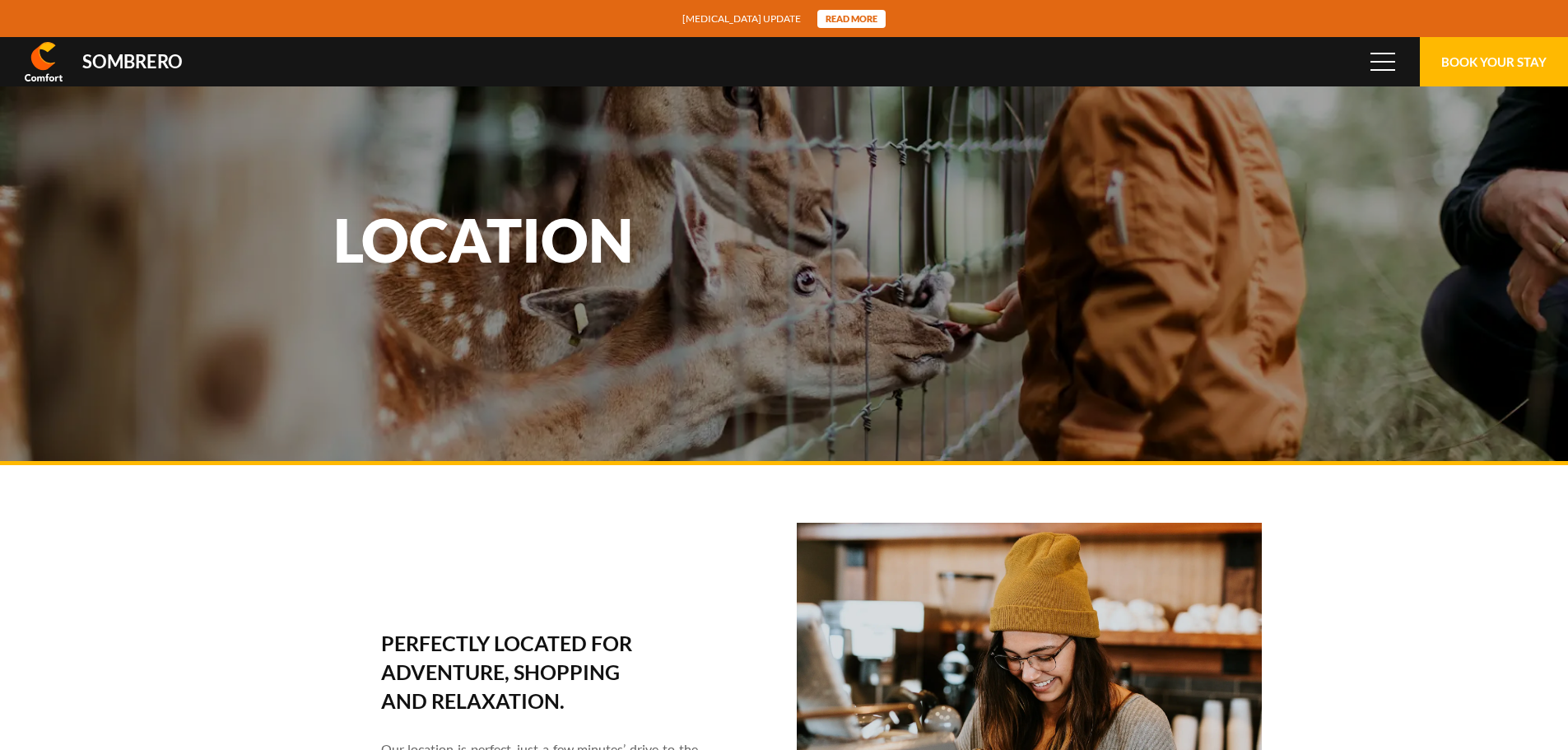
scroll to position [109856, 0]
click at [538, 713] on h2 "Perfectly located for adventure, shopping and relaxation." at bounding box center [508, 671] width 254 height 87
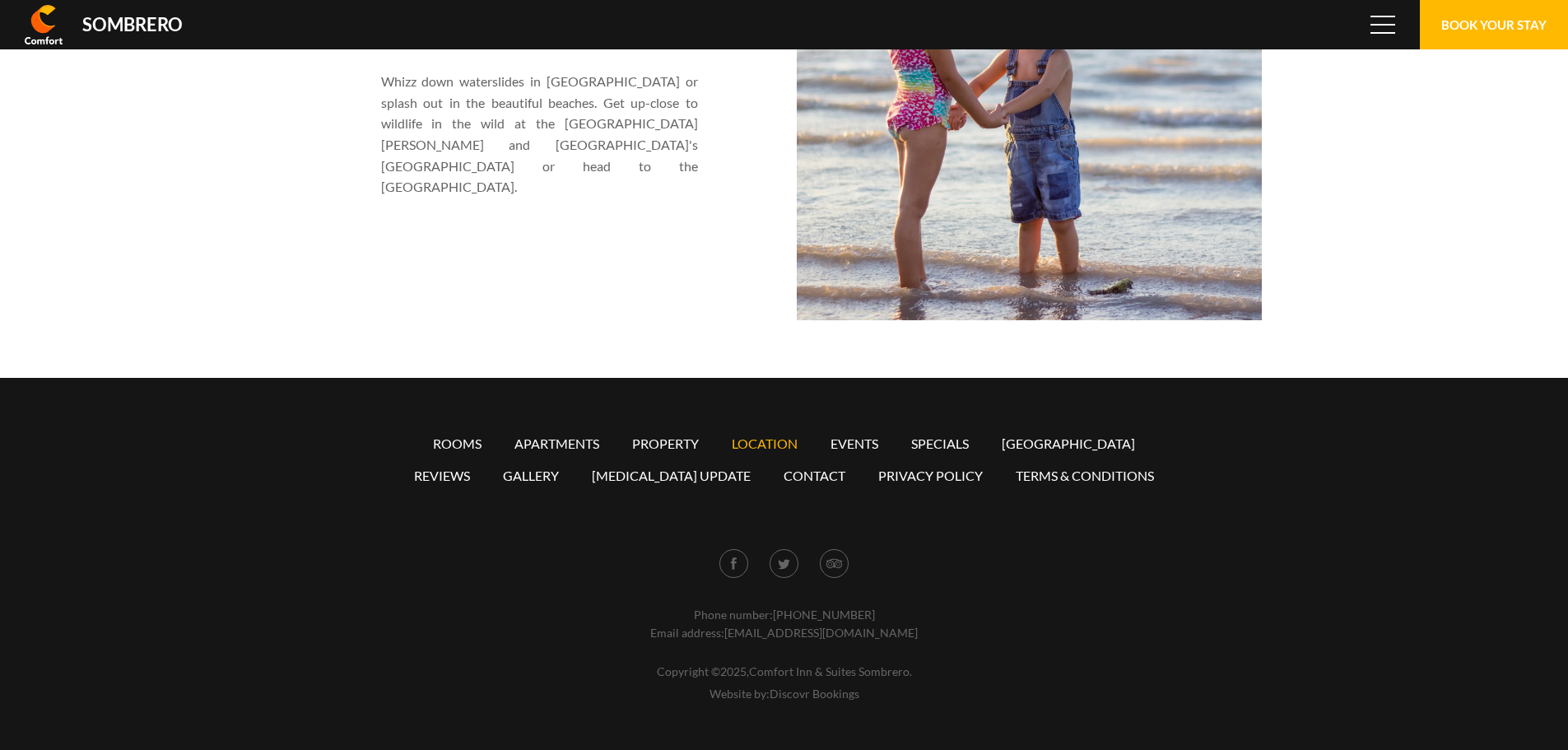
click at [769, 437] on link "Location" at bounding box center [764, 442] width 66 height 15
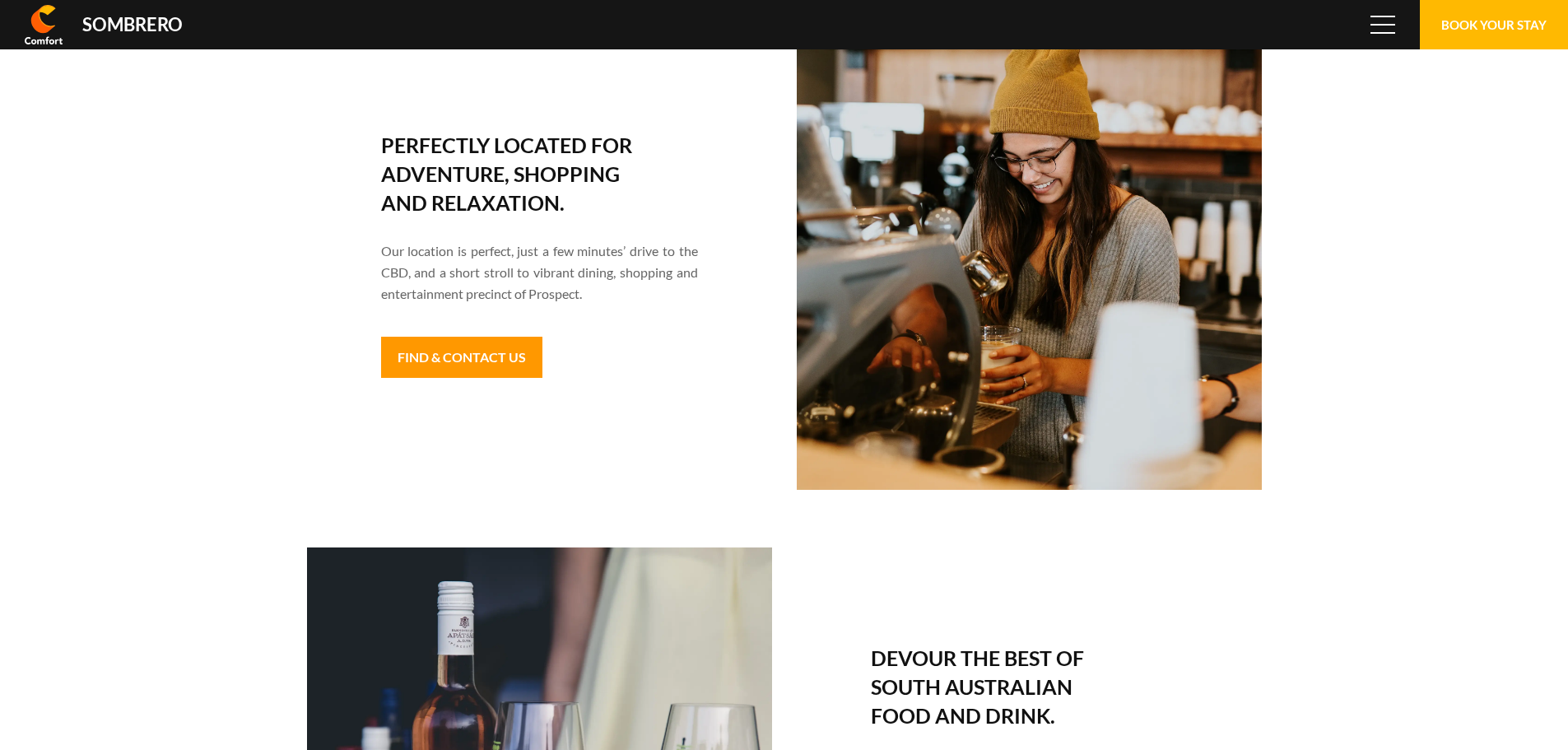
click at [482, 351] on link "Find & Contact Us" at bounding box center [461, 358] width 161 height 41
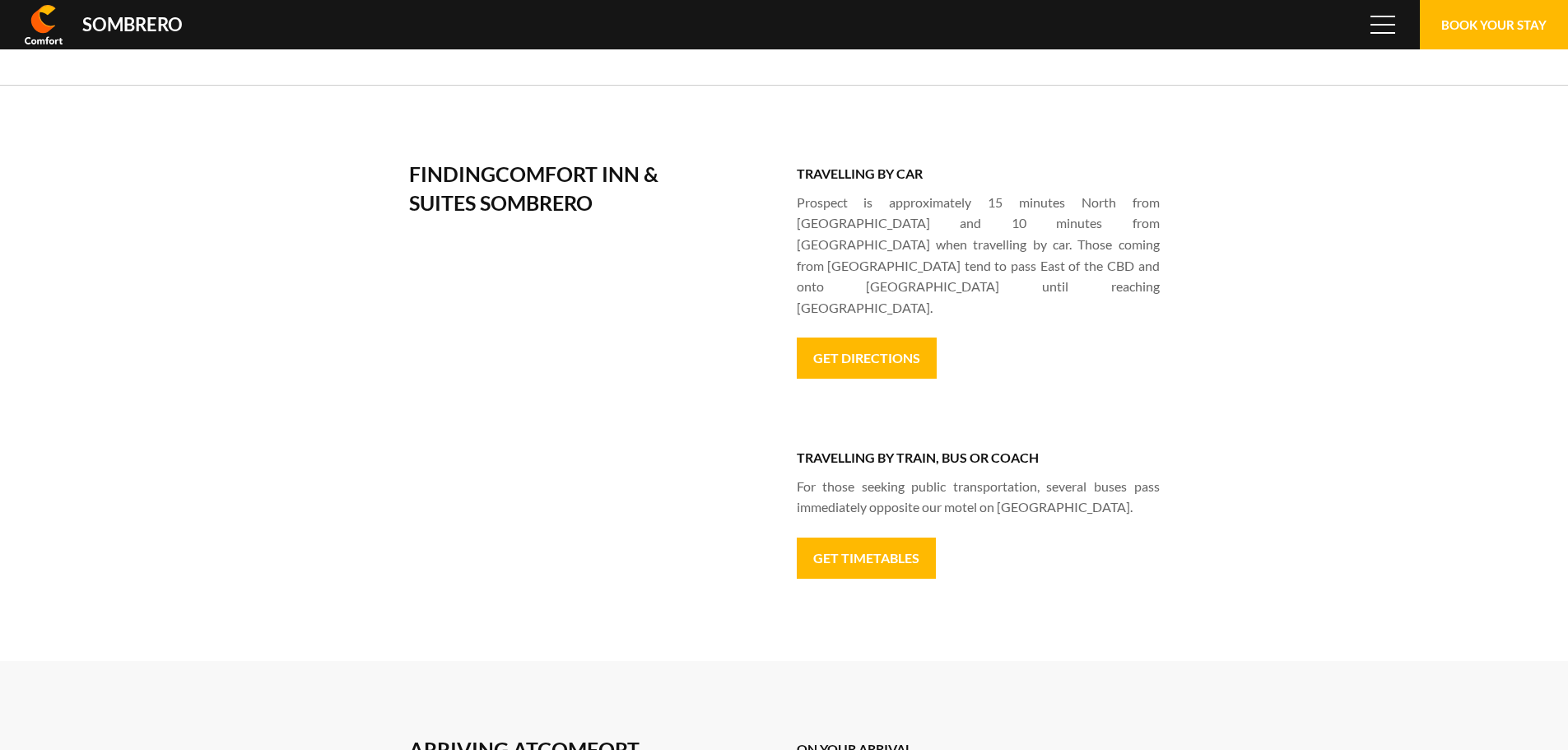
scroll to position [988, 0]
